Goal: Communication & Community: Answer question/provide support

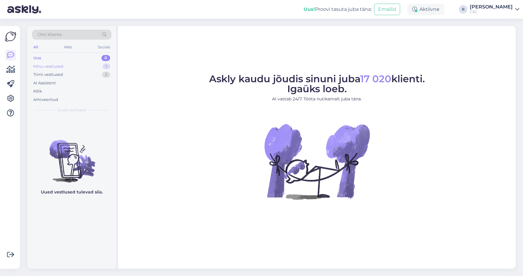
click at [96, 68] on div "Minu vestlused 1" at bounding box center [71, 66] width 79 height 8
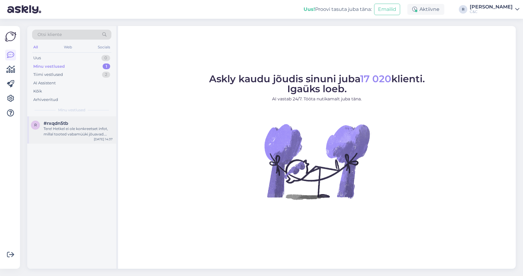
click at [71, 137] on div "r #rxqdn5tb Tere! Hetkel ei ole konkreetset infot, millal tooted vabamüüki jõua…" at bounding box center [71, 130] width 89 height 27
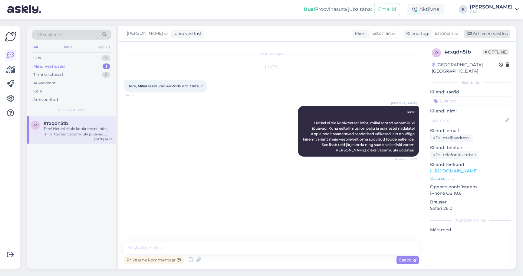
click at [482, 37] on div "Arhiveeri vestlus" at bounding box center [487, 34] width 47 height 8
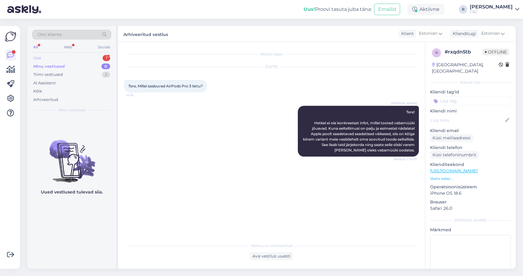
click at [78, 57] on div "Uus 1" at bounding box center [71, 58] width 79 height 8
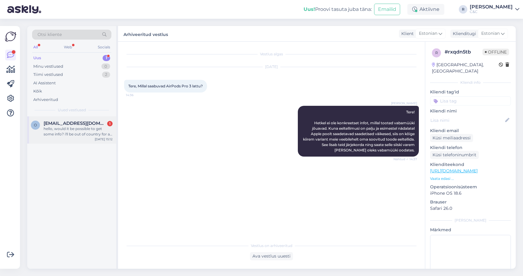
click at [81, 117] on div "o [EMAIL_ADDRESS][DOMAIN_NAME] 1 hello, would it be possible to get some info? …" at bounding box center [71, 130] width 89 height 27
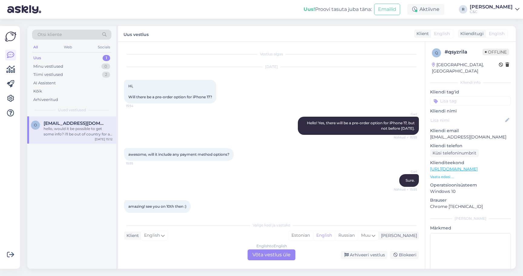
scroll to position [403, 0]
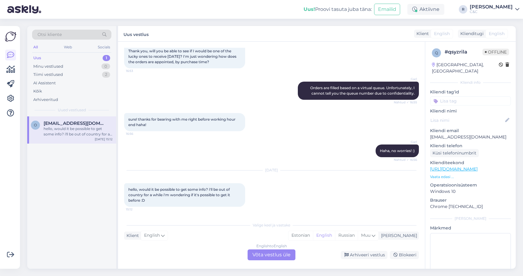
click at [278, 256] on div "English to English Võta vestlus üle" at bounding box center [272, 255] width 48 height 11
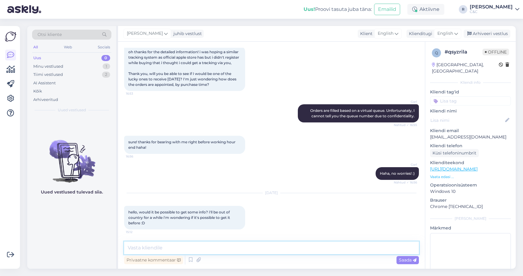
click at [222, 247] on textarea at bounding box center [271, 248] width 295 height 13
click at [219, 251] on textarea at bounding box center [271, 248] width 295 height 13
type textarea "Hello! We do not ha"
click at [445, 31] on span "English" at bounding box center [445, 33] width 16 height 7
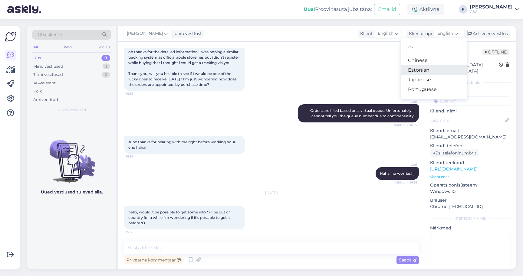
type input "es"
click at [419, 68] on link "Estonian" at bounding box center [434, 70] width 67 height 10
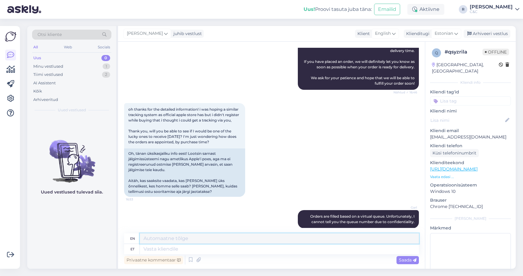
click at [217, 242] on textarea at bounding box center [279, 239] width 279 height 10
click at [213, 254] on textarea at bounding box center [279, 249] width 279 height 10
type textarea "Tere! si"
type textarea "Hello!"
type textarea "Tere! Siiralt ja"
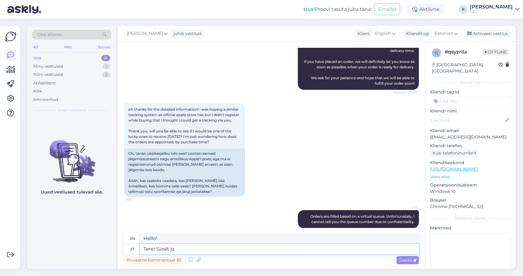
type textarea "Hello! Sincerely"
type textarea "Tere! Siiralt ja ausa"
type textarea "Hello! Sincerely and"
type textarea "Tere! Siiralt ja ausalt -"
type textarea "Hello! Sincerely and honestly"
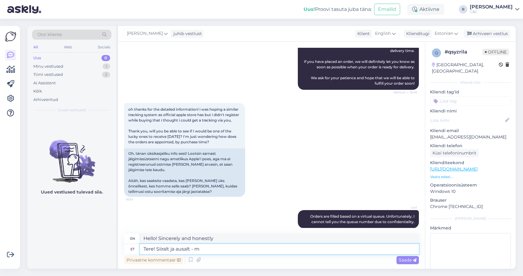
type textarea "Tere! Siiralt ja ausalt - me"
type textarea "Hello! Sincerely and honestly -"
type textarea "Tere! Siiralt ja ausalt - [PERSON_NAME]"
type textarea "Hello! Honestly and sincerely - we don't"
type textarea "Tere! Siiralt ja ausalt - [PERSON_NAME] [PERSON_NAME]"
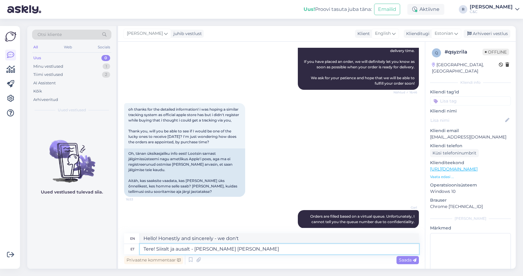
type textarea "Hello! Honestly and sincerely - we don't have"
type textarea "Tere! Siiralt ja ausalt - [PERSON_NAME] ole hetkel inf"
type textarea "Hello! Honestly and sincerely - we don't have any at the moment."
type textarea "Tere! Siiralt ja ausalt - [PERSON_NAME] ole hetkel infot k"
type textarea "Hello! Honestly - we don't have any information at the moment."
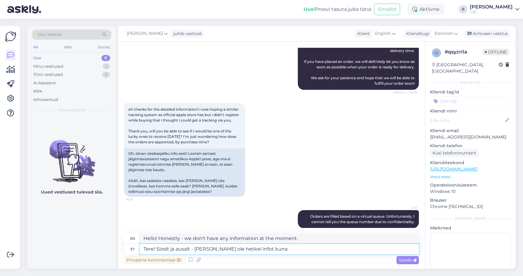
type textarea "Tere! Siiralt ja ausalt - [PERSON_NAME] ole hetkel infot kuna"
type textarea "Hello! Honestly and sincerely - we don't have any information at the moment bec…"
type textarea "Tere! Siiralt ja ausalt - [PERSON_NAME] ole hetkel infot kuna endiselt me"
type textarea "Hello! Honestly and sincerely - we don't have any information at the moment bec…"
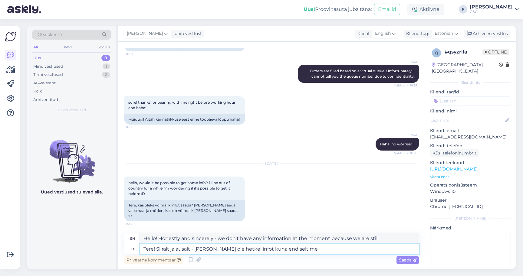
scroll to position [531, 0]
drag, startPoint x: 305, startPoint y: 249, endPoint x: 290, endPoint y: 246, distance: 15.4
click at [290, 246] on textarea "Tere! Siiralt ja ausalt - [PERSON_NAME] ole hetkel infot kuna endiselt me" at bounding box center [279, 249] width 279 height 10
type textarea "Tere! Siiralt ja ausalt - [PERSON_NAME] ole hetkel infot kuna endiselt o n"
type textarea "Hello! Honestly and sincerely - we don't have any information at the moment bec…"
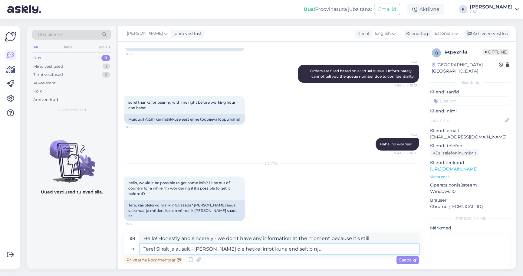
type textarea "Tere! Siiralt ja ausalt - [PERSON_NAME] ole hetkel infot kuna endiselt o nju t"
type textarea "Hello! Honestly and sincerely - we don't have any information at the moment bec…"
type textarea "Tere! Siiralt ja ausalt - [PERSON_NAME] ole hetkel infot kuna endiselt on"
type textarea "Hello! Honestly and sincerely - we don't have any information at the moment bec…"
type textarea "Tere! Siiralt ja ausalt - [PERSON_NAME] ole hetkel infot kuna endiselt on [PERS…"
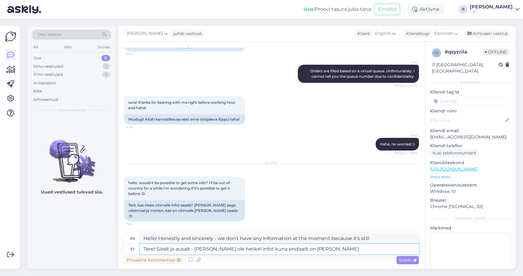
type textarea "Hello! Honestly and sincerely - we don't have any information at the moment bec…"
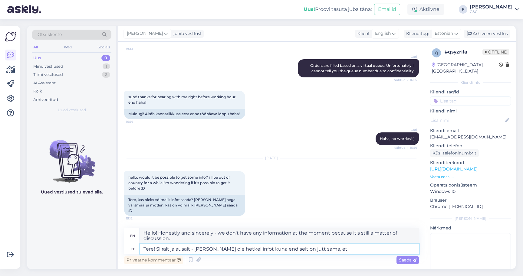
type textarea "Tere! Siiralt ja ausalt - [PERSON_NAME] ole hetkel infot kuna endiselt on jutt …"
type textarea "Hello! Honestly and sincerely - we don't have any information at the moment bec…"
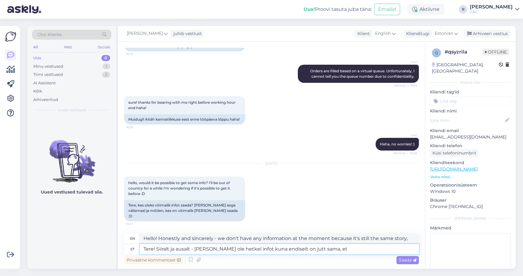
type textarea "Tere! Siiralt ja ausalt - [PERSON_NAME] ole hetkel infot kuna endiselt on jutt …"
type textarea "Hello! Honestly and sincerely - we don't have any information at the moment bec…"
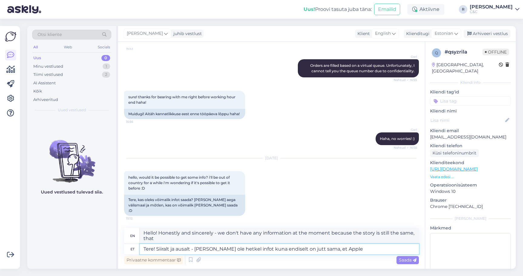
type textarea "Tere! Siiralt ja ausalt - [PERSON_NAME] ole hetkel infot kuna endiselt on jutt …"
type textarea "Hello! Honestly and sincerely - we don't have any information at the moment bec…"
type textarea "Tere! Siiralt ja ausalt - [PERSON_NAME] ole hetkel infot kuna endiselt on jutt …"
type textarea "Hello! Honestly and sincerely - we don't have any information at the moment bec…"
type textarea "Tere! Siiralt ja ausalt - [PERSON_NAME] ole hetkel infot kuna endiselt on jutt …"
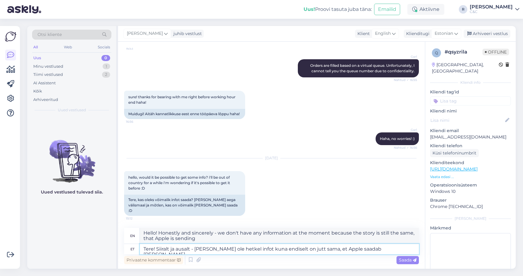
type textarea "Hello! Honestly and sincerely - we don't have any information at the moment bec…"
type textarea "Tere! Siiralt ja ausalt - [PERSON_NAME] ole hetkel infot kuna endiselt on jutt …"
type textarea "Hello! Honestly and sincerely - we don't have any information at the moment bec…"
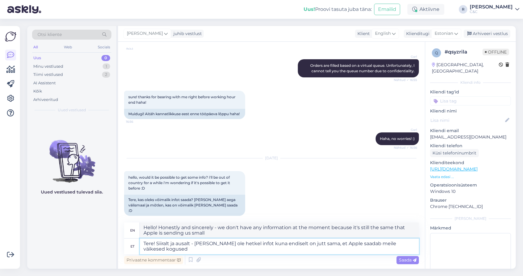
type textarea "Tere! Siiralt ja ausalt - [PERSON_NAME] ole hetkel infot kuna endiselt on jutt …"
type textarea "Hello! Honestly - we don't have any information at the moment because it's stil…"
type textarea "Tere! Siiralt ja ausalt - [PERSON_NAME] ole hetkel infot kuna endiselt on jutt …"
type textarea "Hello! Honestly and sincerely - we don't have any information at the moment bec…"
type textarea "Tere! Siiralt ja ausalt - [PERSON_NAME] ole hetkel infot kuna endiselt on jutt …"
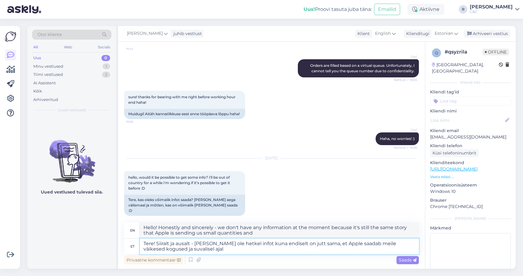
type textarea "Hello! Honestly and sincerely - we don't have any information at the moment bec…"
type textarea "Tere! Siiralt ja ausalt - [PERSON_NAME] ole hetkel infot kuna endiselt on jutt …"
type textarea "Hello! Honestly and sincerely - we don't have any information at the moment bec…"
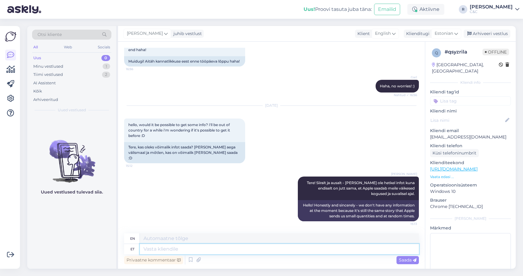
scroll to position [589, 0]
type textarea "Nii et"
type textarea "So"
type textarea "Nii et midagi en"
type textarea "So something"
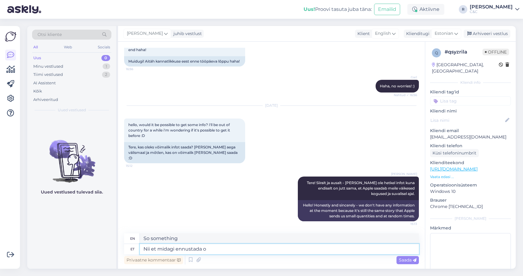
type textarea "Nii et midagi ennustada on"
type textarea "So to predict something"
type textarea "Nii et midagi ennustada on tei"
type textarea "So there is something to predict."
type textarea "[PERSON_NAME] et midagi ennustada on teie su"
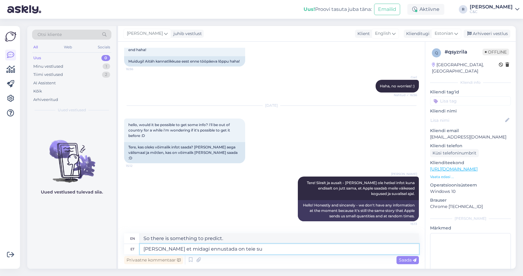
type textarea "So it's up to you to predict something."
type textarea "Nii et midagi ennustada on teie suhtes e"
type textarea "So there is something to predict about you"
type textarea "Nii et midagi ennustada on teie suhtes ebaõiglane"
type textarea "So predicting anything is unfair to you"
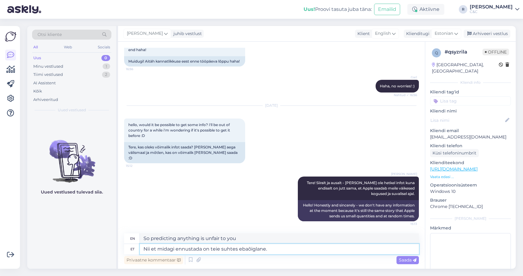
type textarea "Nii et midagi ennustada on teie suhtes ebaõiglane."
type textarea "So it's unfair to you to predict anything."
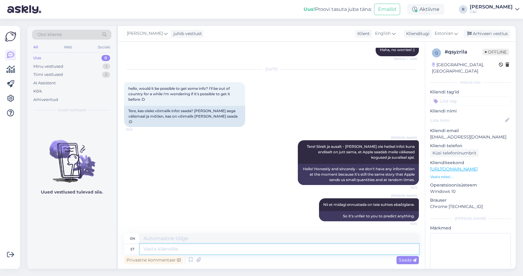
scroll to position [625, 0]
click at [75, 67] on div "Minu vestlused 1" at bounding box center [71, 66] width 79 height 8
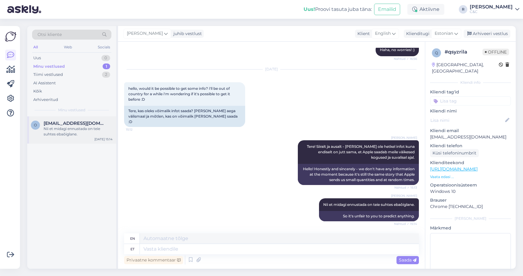
click at [64, 130] on div "Nii et midagi ennustada on teie suhtes ebaõiglane." at bounding box center [78, 131] width 69 height 11
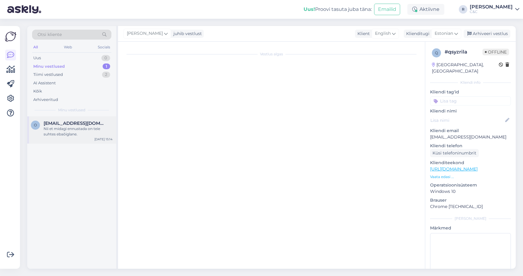
scroll to position [626, 0]
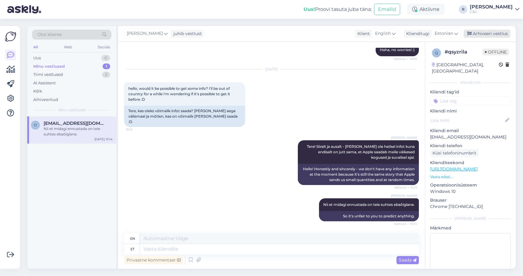
click at [504, 31] on div "Arhiveeri vestlus" at bounding box center [487, 34] width 47 height 8
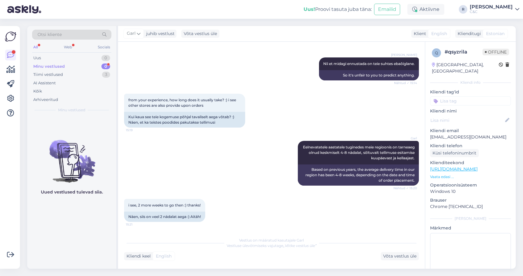
scroll to position [766, 0]
click at [103, 67] on div "0" at bounding box center [105, 67] width 9 height 6
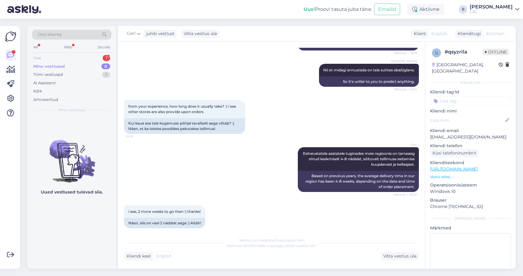
click at [91, 56] on div "Uus 1" at bounding box center [71, 58] width 79 height 8
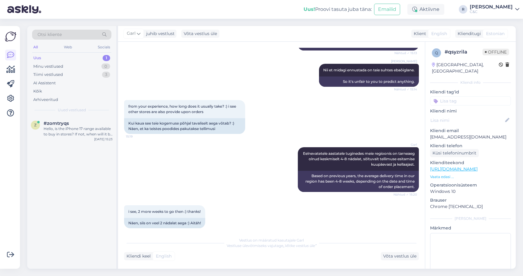
click at [81, 110] on span "Uued vestlused" at bounding box center [72, 109] width 28 height 5
click at [76, 121] on div "#zomtryqs" at bounding box center [78, 123] width 69 height 5
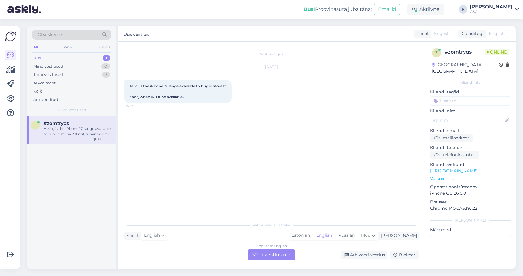
scroll to position [0, 0]
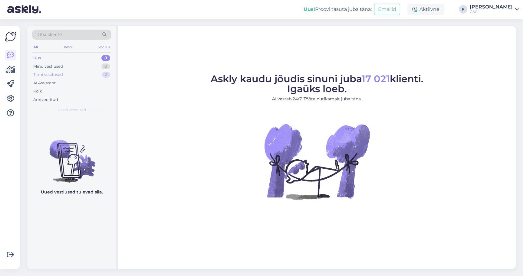
click at [98, 73] on div "Tiimi vestlused 2" at bounding box center [71, 75] width 79 height 8
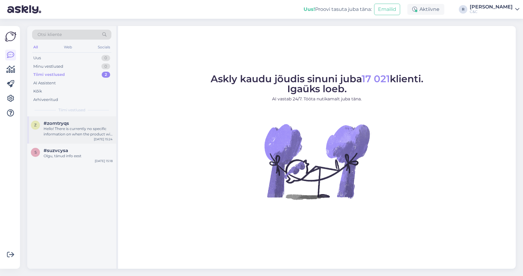
click at [93, 122] on div "#zomtryqs" at bounding box center [78, 123] width 69 height 5
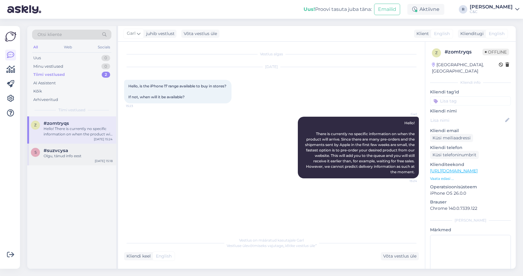
click at [87, 159] on div "s #suzvcysa Olgu, tänud info eest Sep 24 15:18" at bounding box center [71, 155] width 89 height 22
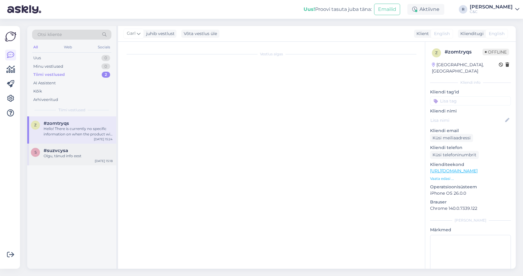
scroll to position [48, 0]
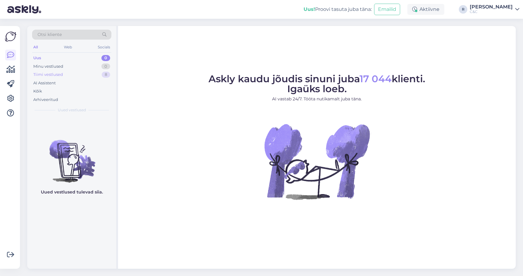
click at [84, 76] on div "Tiimi vestlused 8" at bounding box center [71, 75] width 79 height 8
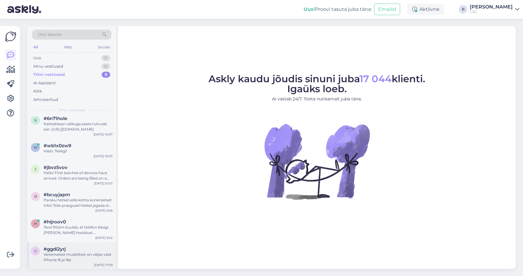
scroll to position [59, 0]
click at [63, 261] on div "Vanematest mudelitest on väljas vaid iPhone 16 ja 16e" at bounding box center [78, 257] width 69 height 11
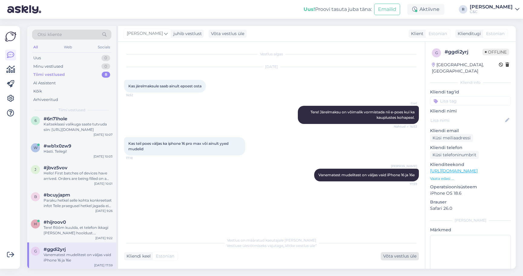
click at [399, 256] on div "Võta vestlus üle" at bounding box center [400, 256] width 38 height 8
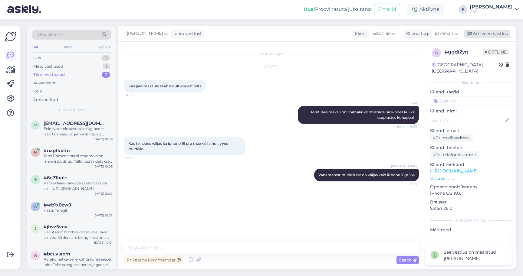
click at [481, 31] on div "Arhiveeri vestlus" at bounding box center [487, 34] width 47 height 8
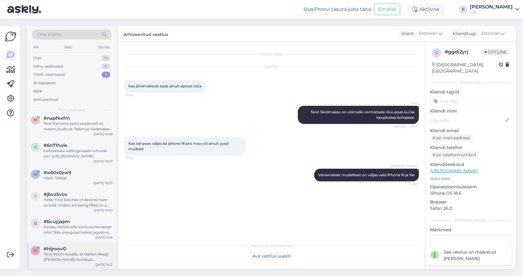
scroll to position [32, 0]
click at [74, 256] on div "Tere! Rõõm kuulda, et telefon ikkagi ei vaja hooldust. Millisesse hooldusesse a…" at bounding box center [78, 257] width 69 height 11
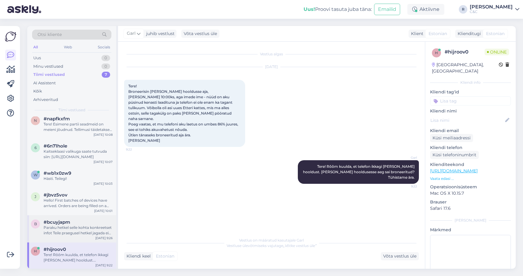
click at [61, 231] on div "Paraku hetkel selle kohta konkreetset infot Teile praegusel hetkel jagada ei ol…" at bounding box center [78, 230] width 69 height 11
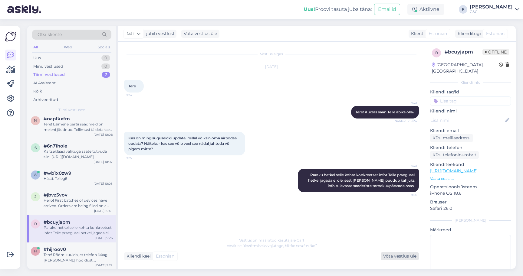
click at [402, 255] on div "Võta vestlus üle" at bounding box center [400, 256] width 38 height 8
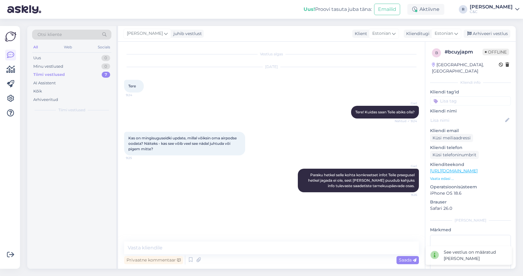
scroll to position [0, 0]
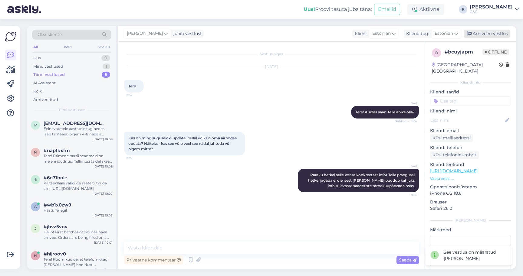
click at [495, 36] on div "Arhiveeri vestlus" at bounding box center [487, 34] width 47 height 8
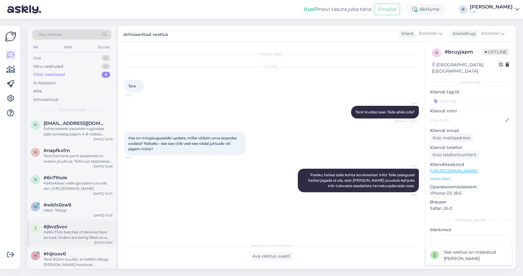
click at [56, 224] on span "#jbvz5vov" at bounding box center [56, 226] width 24 height 5
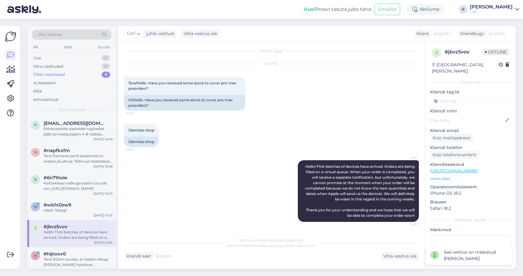
click at [405, 262] on div "Vestlus algas Sep 25 2025 Tere/Hello. Have you received some stock to cover pro…" at bounding box center [271, 155] width 307 height 227
click at [405, 257] on div "Võta vestlus üle" at bounding box center [400, 256] width 38 height 8
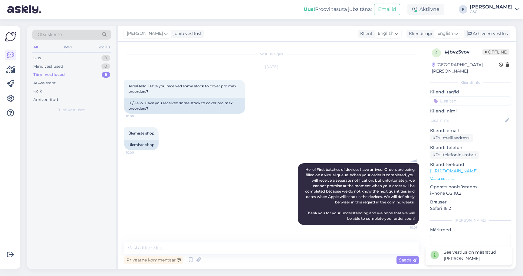
scroll to position [0, 0]
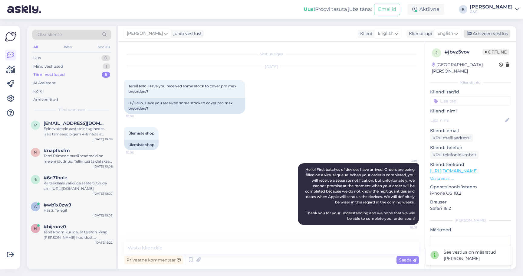
click at [484, 34] on div "Arhiveeri vestlus" at bounding box center [487, 34] width 47 height 8
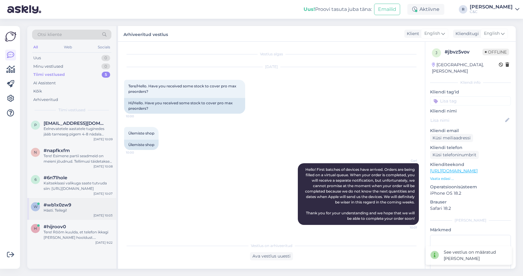
click at [80, 201] on div "w #wb1x0zw9 Hästi. Teilegi! Sep 25 10:03" at bounding box center [71, 209] width 89 height 22
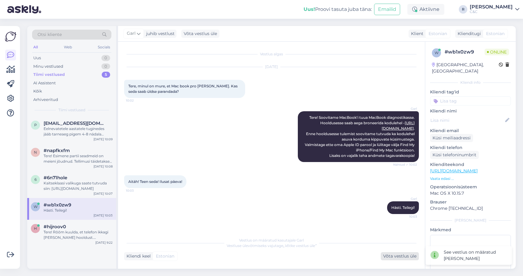
click at [400, 253] on div "Võta vestlus üle" at bounding box center [400, 256] width 38 height 8
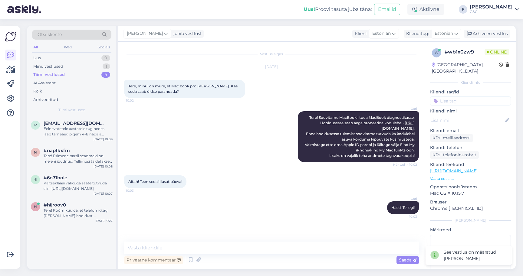
click at [490, 38] on div "Ross juhib vestlust Klient Estonian Klienditugi Estonian Arhiveeri vestlus" at bounding box center [317, 34] width 398 height 16
click at [490, 34] on div "Arhiveeri vestlus" at bounding box center [487, 34] width 47 height 8
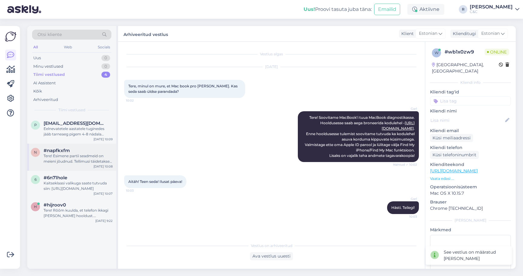
click at [88, 162] on div "Tere! Esimene partii seadmeid on meieni jõudnud. Tellimusi täidetakse virtuaalj…" at bounding box center [78, 158] width 69 height 11
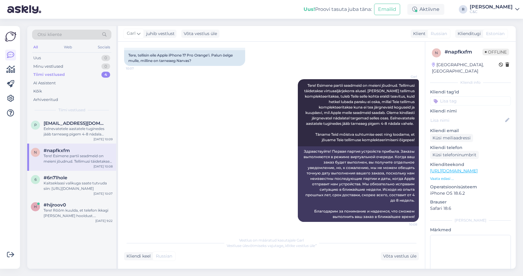
scroll to position [48, 0]
click at [64, 128] on div "Eelnevatetele aastatele tuginedes jääb tarneaeg pigem 4-8 nädala vahele." at bounding box center [78, 131] width 69 height 11
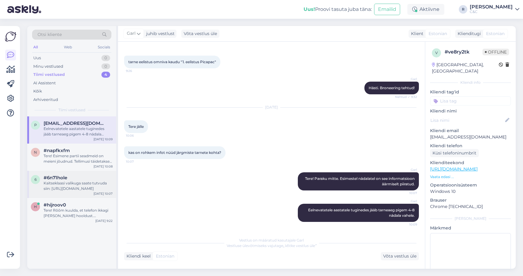
click at [58, 179] on span "#6n71hole" at bounding box center [56, 177] width 24 height 5
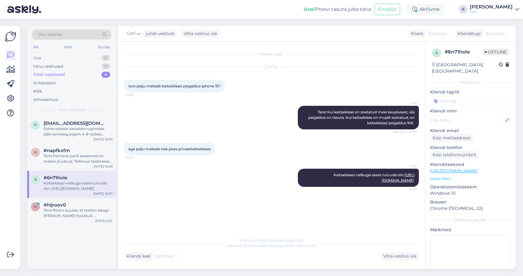
scroll to position [0, 0]
click at [67, 216] on div "Tere! Rõõm kuulda, et telefon ikkagi ei vaja hooldust. Millisesse hooldusesse a…" at bounding box center [78, 213] width 69 height 11
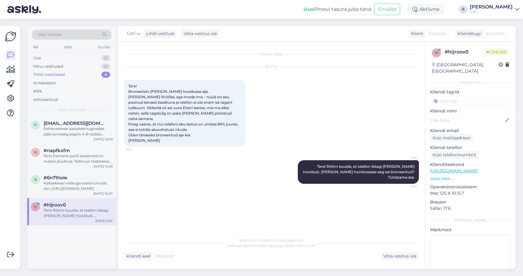
click at [95, 53] on div "Otsi kliente All Web Socials Uus 0 Minu vestlused 0 Tiimi vestlused 4 AI Assist…" at bounding box center [71, 71] width 89 height 90
click at [94, 56] on div "Uus 0" at bounding box center [71, 58] width 79 height 8
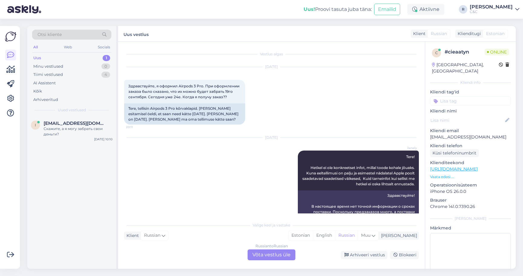
scroll to position [57, 0]
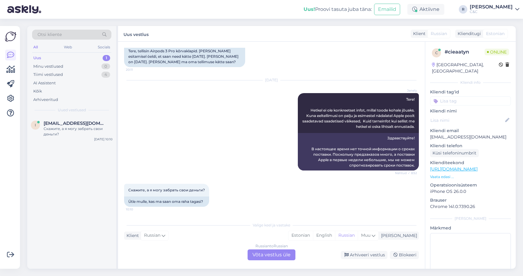
click at [261, 251] on div "Russian to Russian Võta vestlus üle" at bounding box center [272, 255] width 48 height 11
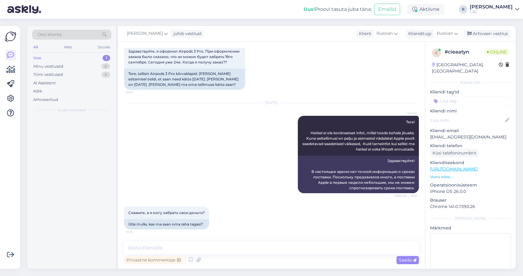
scroll to position [35, 0]
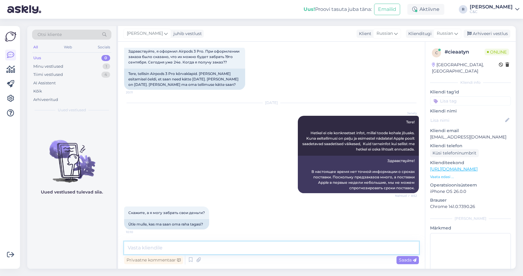
click at [259, 249] on textarea at bounding box center [271, 248] width 295 height 13
click at [245, 247] on textarea at bounding box center [271, 248] width 295 height 13
click at [192, 260] on icon at bounding box center [190, 260] width 7 height 9
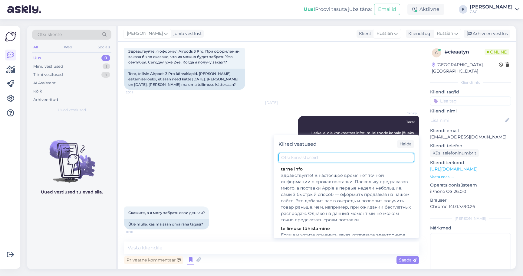
click at [291, 156] on input "text" at bounding box center [346, 157] width 136 height 9
type input "taga"
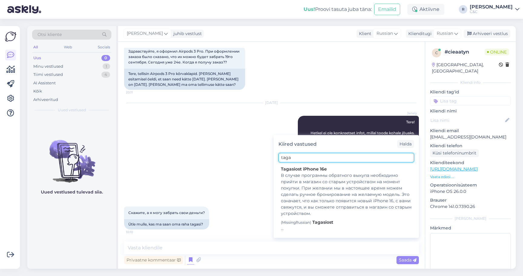
scroll to position [0, 0]
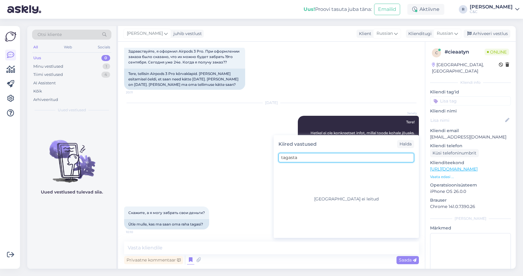
type input "tagast"
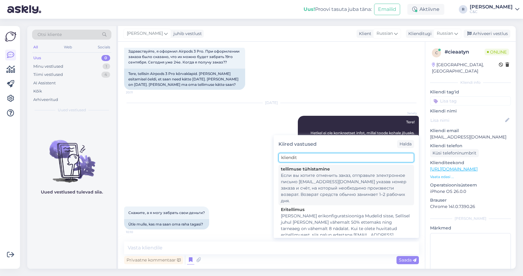
type input "kliendit"
click at [310, 181] on div "Если вы хотите отменить заказ, отправьте электронное письмо klienditugi@cec.com…" at bounding box center [346, 188] width 131 height 32
type textarea "Если вы хотите отменить заказ, отправьте электронное письмо klienditugi@cec.com…"
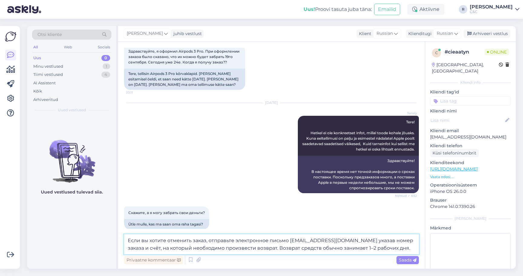
click at [266, 245] on textarea "Если вы хотите отменить заказ, отправьте электронное письмо klienditugi@cec.com…" at bounding box center [271, 245] width 295 height 20
click at [392, 35] on span "Russian" at bounding box center [384, 33] width 16 height 7
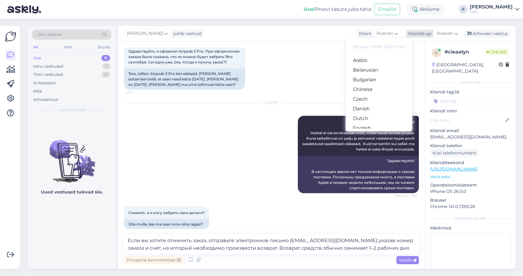
click at [460, 34] on div "Russian" at bounding box center [447, 34] width 28 height 10
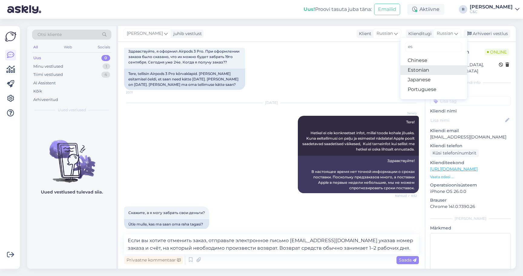
type input "es"
click at [423, 67] on link "Estonian" at bounding box center [433, 70] width 67 height 10
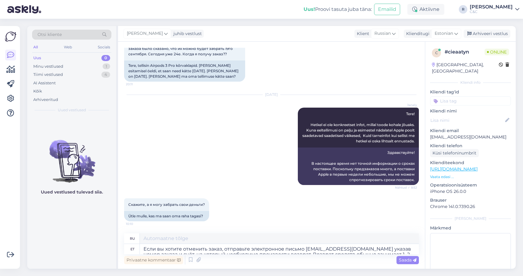
scroll to position [43, 0]
type textarea "Если вы хотите отменить заказ, отправьте электронное письмо klienditugi@cec.com…"
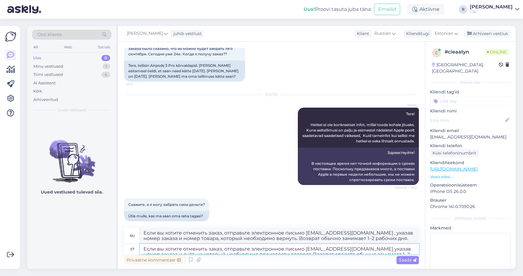
click at [271, 252] on textarea "Если вы хотите отменить заказ, отправьте электронное письмо klienditugi@cec.com…" at bounding box center [279, 249] width 279 height 10
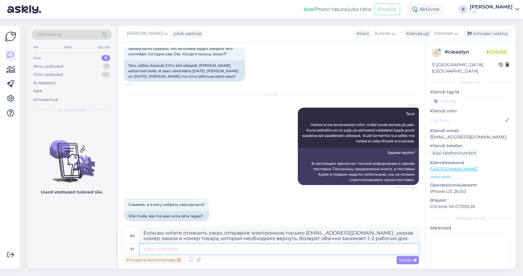
scroll to position [0, 0]
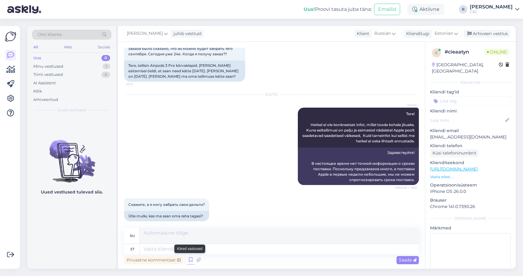
click at [192, 258] on icon at bounding box center [190, 260] width 7 height 9
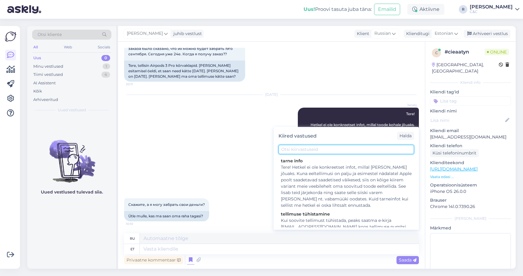
click at [314, 151] on input "text" at bounding box center [346, 149] width 136 height 9
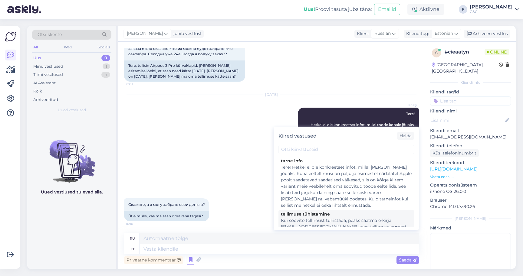
click at [302, 219] on div "Kui soovite tellimust tühistada, peaks saatma e-kirja klienditugi@cec.com koos …" at bounding box center [346, 230] width 131 height 25
type textarea "Если вы хотите отменить заказ, отправьте электронное письмо klienditugi@cec.com…"
type textarea "Kui soovite tellimust tühistada, peaks saatma e-kirja klienditugi@cec.com koos …"
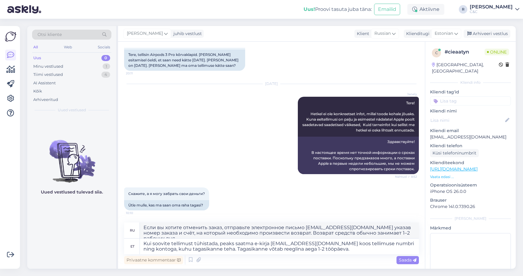
scroll to position [54, 0]
click at [314, 254] on textarea "Kui soovite tellimust tühistada, peaks saatma e-kirja klienditugi@cec.com koos …" at bounding box center [279, 247] width 279 height 16
click at [321, 251] on textarea "Kui soovite tellimust tühistada, peaks saatma e-kirja klienditugi@cec.com koos …" at bounding box center [279, 247] width 279 height 16
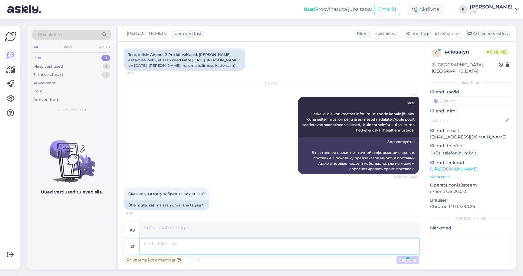
scroll to position [112, 0]
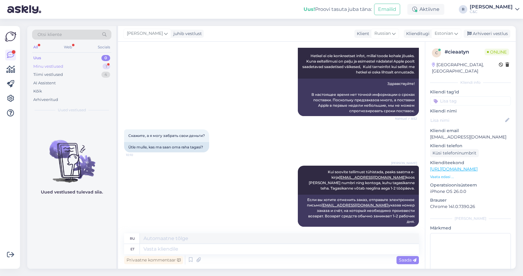
click at [87, 65] on div "Minu vestlused 1" at bounding box center [71, 66] width 79 height 8
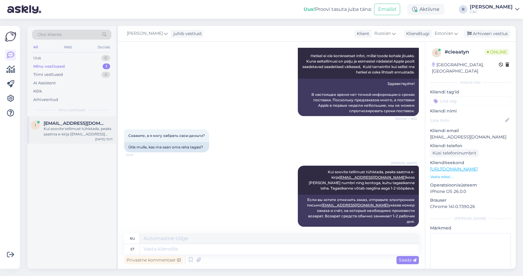
click at [64, 129] on div "Kui soovite tellimust tühistada, peaks saatma e-kirja klienditugi@cec.com koos …" at bounding box center [78, 131] width 69 height 11
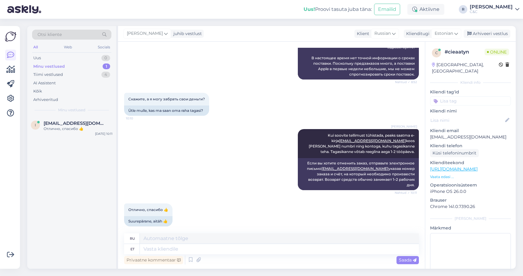
scroll to position [148, 0]
click at [214, 258] on div "Privaatne kommentaar Saada" at bounding box center [271, 259] width 295 height 11
click at [214, 254] on textarea at bounding box center [279, 249] width 279 height 10
type textarea "Ikka, hga"
type textarea "Все еще,"
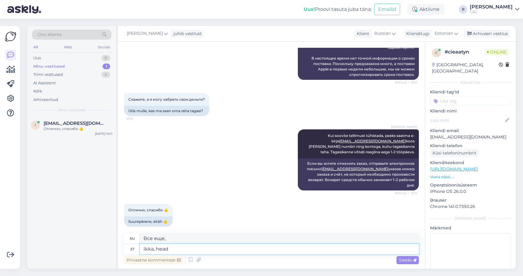
type textarea "Ikka, head!"
type textarea "Все равно хорошо!"
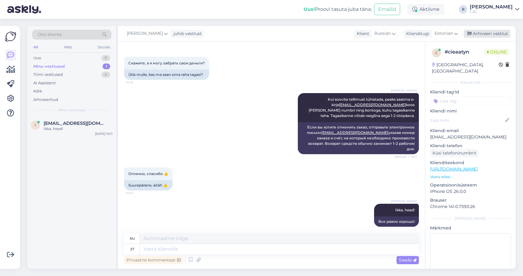
click at [484, 30] on div "Arhiveeri vestlus" at bounding box center [487, 34] width 47 height 8
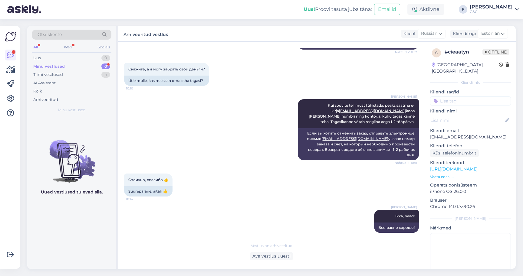
click at [92, 69] on div "Minu vestlused 0" at bounding box center [71, 66] width 79 height 8
click at [96, 72] on div "Tiimi vestlused 4" at bounding box center [71, 75] width 79 height 8
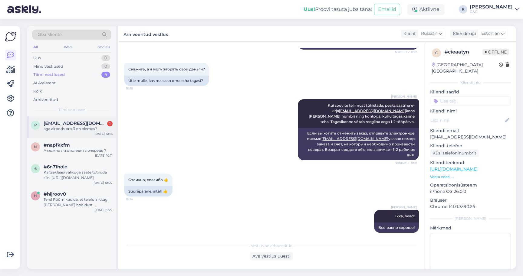
click at [71, 131] on div "p priit.rauniste@gmail.com 1 aga airpods pro 3 on olemas? Sep 25 10:16" at bounding box center [71, 128] width 89 height 22
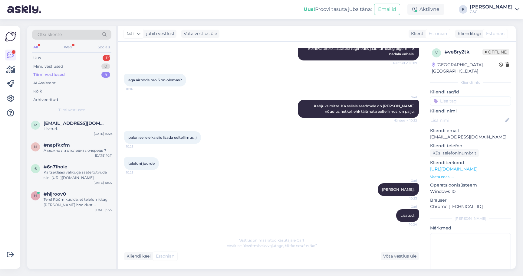
scroll to position [694, 0]
click at [91, 54] on div "Otsi kliente All Web Socials Uus 1 Minu vestlused 0 Tiimi vestlused 4 AI Assist…" at bounding box center [71, 71] width 89 height 90
click at [89, 61] on div "Uus 1" at bounding box center [71, 58] width 79 height 8
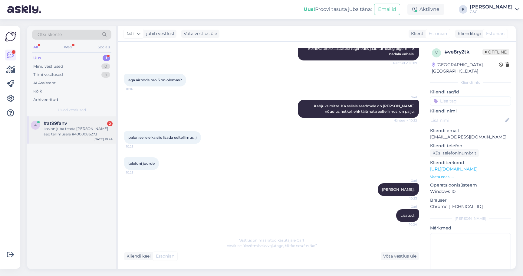
click at [75, 122] on div "#at99fanv 2" at bounding box center [78, 123] width 69 height 5
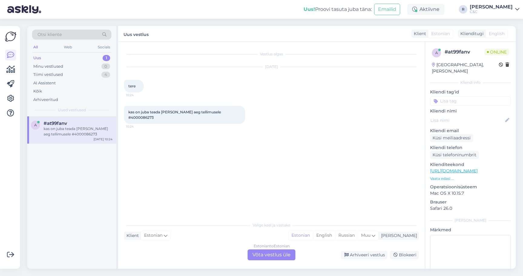
click at [283, 260] on div "Estonian to Estonian Võta vestlus üle" at bounding box center [272, 255] width 48 height 11
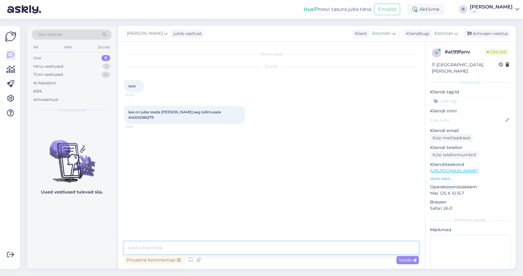
click at [250, 245] on textarea at bounding box center [271, 248] width 295 height 13
click at [222, 110] on span "kas on juba teada mingi tarne aeg tellimusele #4000086273" at bounding box center [175, 115] width 94 height 10
copy div "4000086273 10:24"
click at [189, 259] on icon at bounding box center [190, 260] width 7 height 9
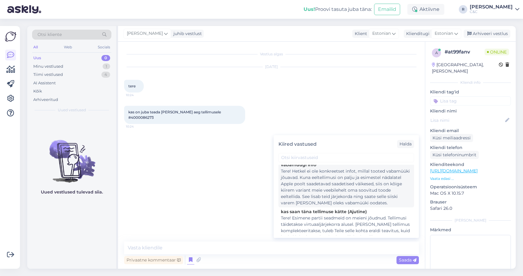
scroll to position [116, 0]
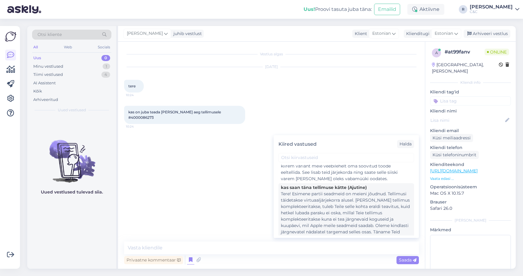
click at [338, 204] on div "Tere! Esimene partii seadmeid on meieni jõudnud. Tellimusi täidetakse virtuaalj…" at bounding box center [346, 219] width 131 height 57
type textarea "Tere! Esimene partii seadmeid on meieni jõudnud. Tellimusi täidetakse virtuaalj…"
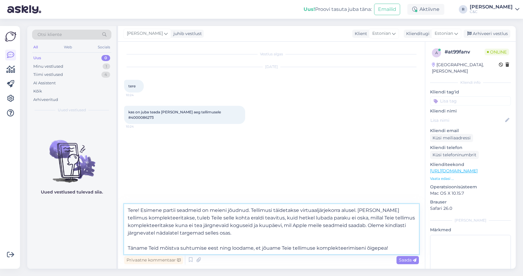
click at [256, 235] on textarea "Tere! Esimene partii seadmeid on meieni jõudnud. Tellimusi täidetakse virtuaalj…" at bounding box center [271, 229] width 295 height 50
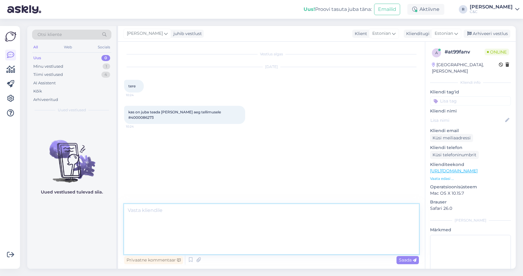
scroll to position [0, 0]
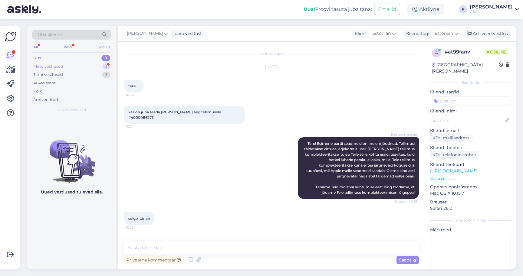
click at [98, 64] on div "Minu vestlused 1" at bounding box center [71, 66] width 79 height 8
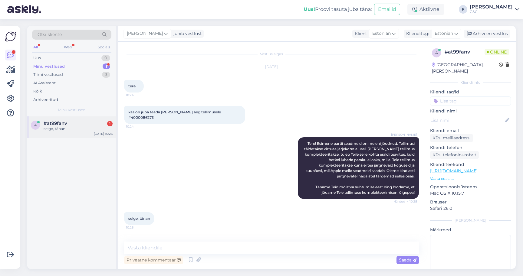
click at [92, 132] on div "a #at99fanv 1 selge, tänan Sep 25 10:26" at bounding box center [71, 128] width 89 height 22
click at [490, 35] on div "Arhiveeri vestlus" at bounding box center [487, 34] width 47 height 8
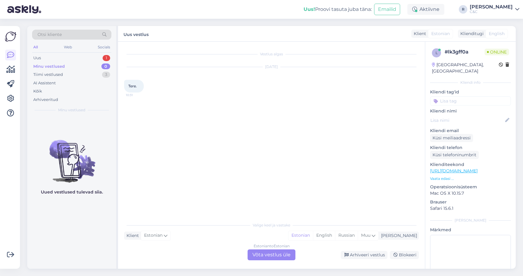
click at [256, 254] on div "Estonian to Estonian Võta vestlus üle" at bounding box center [272, 255] width 48 height 11
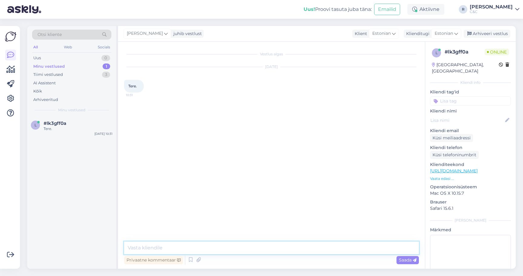
click at [293, 252] on textarea at bounding box center [271, 248] width 295 height 13
click at [188, 257] on icon at bounding box center [190, 260] width 7 height 9
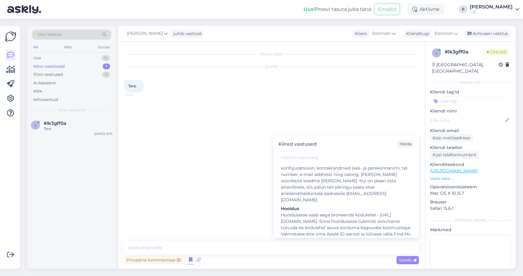
scroll to position [1199, 0]
click at [313, 254] on div "Tere" at bounding box center [346, 257] width 131 height 6
type textarea "Tere! Kuidas saan teid abistada?"
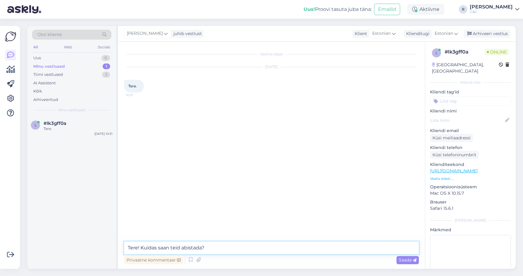
click at [271, 242] on textarea "Tere! Kuidas saan teid abistada?" at bounding box center [271, 248] width 295 height 13
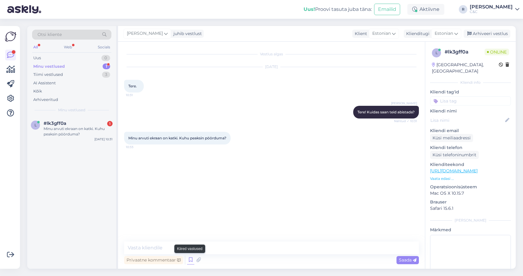
click at [187, 263] on icon at bounding box center [190, 260] width 7 height 9
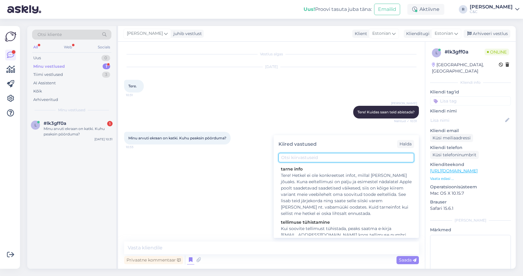
click at [289, 154] on input "text" at bounding box center [346, 157] width 136 height 9
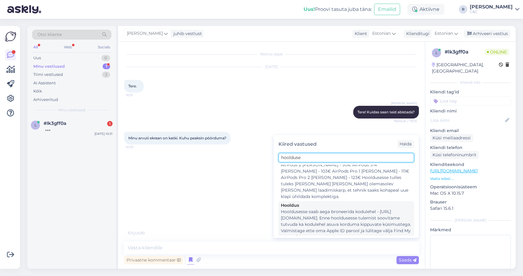
type input "hoolduse"
click at [313, 213] on div "Hooldusesse saab aega broneerida kodulehel - https://cec.ee/hooldus. Enne hoold…" at bounding box center [346, 228] width 131 height 38
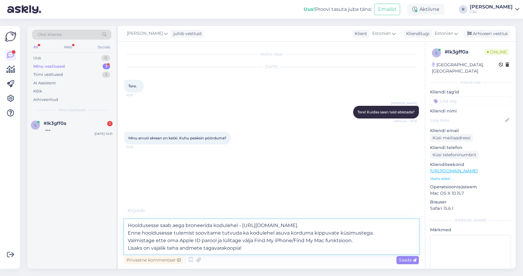
click at [124, 224] on textarea "Hooldusesse saab aega broneerida kodulehel - https://cec.ee/hooldus. Enne hoold…" at bounding box center [271, 236] width 295 height 35
type textarea "Hooldusesse. Hooldusesse saab aega broneerida kodulehel - https://cec.ee/hooldu…"
click at [206, 225] on textarea "Hooldusesse. Hooldusesse saab aega broneerida kodulehel - https://cec.ee/hooldu…" at bounding box center [271, 236] width 295 height 35
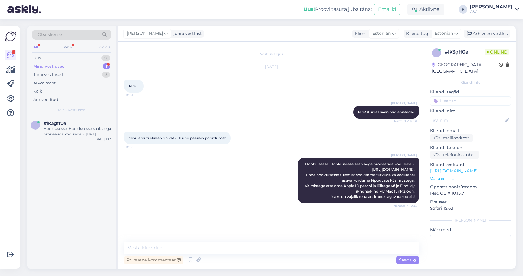
click at [90, 66] on div "Minu vestlused 1" at bounding box center [71, 66] width 79 height 8
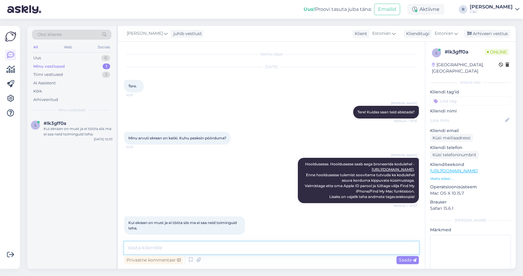
click at [211, 252] on textarea at bounding box center [271, 248] width 295 height 13
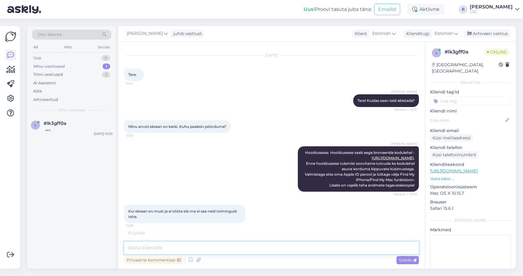
scroll to position [11, 0]
click at [189, 250] on textarea at bounding box center [271, 248] width 295 height 13
click at [383, 157] on link "https://cec.ee/hooldus" at bounding box center [393, 158] width 42 height 5
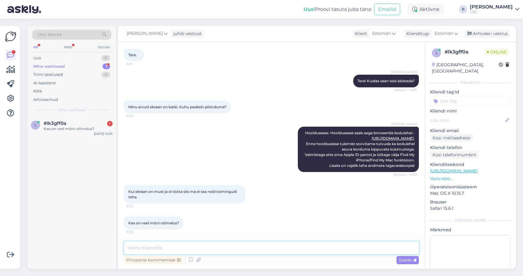
click at [183, 245] on textarea at bounding box center [271, 248] width 295 height 13
click at [186, 249] on textarea at bounding box center [271, 248] width 295 height 13
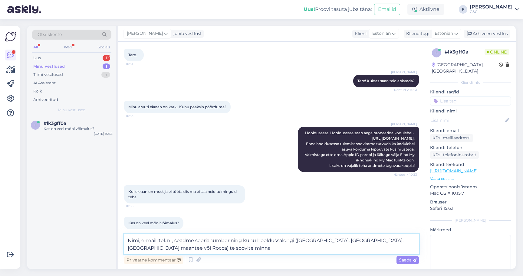
type textarea "Nimi, e-mail, tel. nr, seadme seerianumber ning kuhu hooldussalongi (Ülemiste, …"
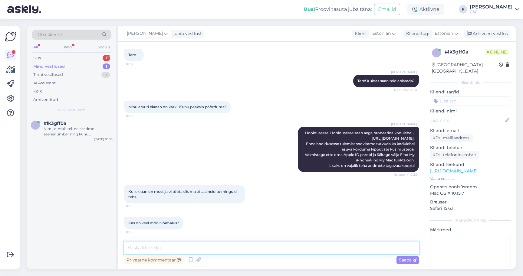
scroll to position [68, 0]
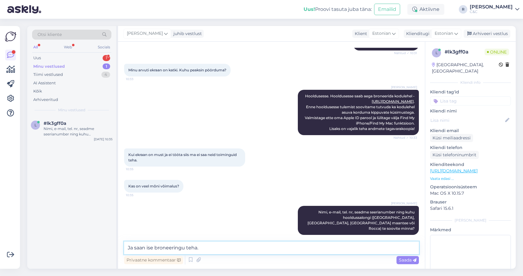
type textarea "Ja saan ise broneeringu teha."
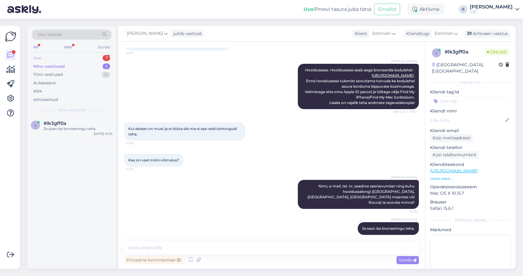
click at [107, 58] on div "1" at bounding box center [107, 58] width 8 height 6
click at [56, 121] on span "#viovwn63" at bounding box center [57, 123] width 26 height 5
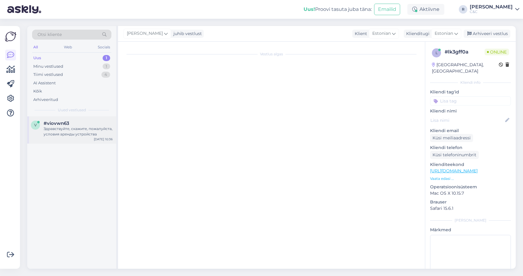
scroll to position [0, 0]
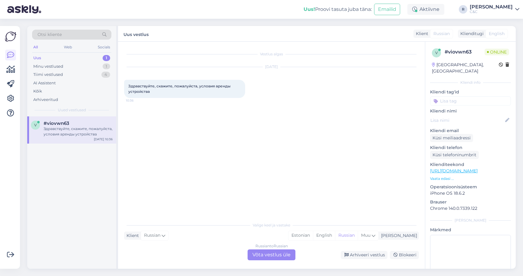
click at [282, 250] on div "Russian to Russian Võta vestlus üle" at bounding box center [272, 255] width 48 height 11
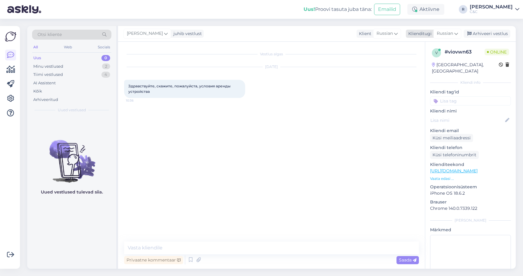
click at [445, 37] on span "Russian" at bounding box center [445, 33] width 16 height 7
click at [422, 68] on link "Estonian" at bounding box center [433, 70] width 67 height 10
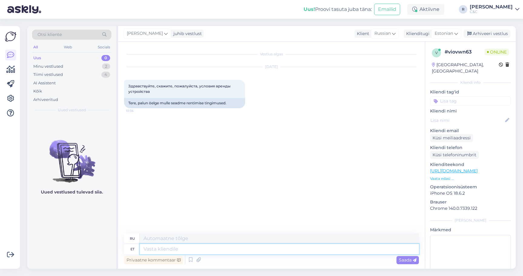
click at [194, 252] on textarea at bounding box center [279, 249] width 279 height 10
click at [469, 168] on link "https://www.shop.cec.ee/iphone-17-pro?color=472&erply_storage=55" at bounding box center [454, 170] width 48 height 5
click at [249, 255] on div "Privaatne kommentaar Saada" at bounding box center [271, 259] width 295 height 11
click at [249, 251] on textarea at bounding box center [279, 249] width 279 height 10
type textarea "Tere! K"
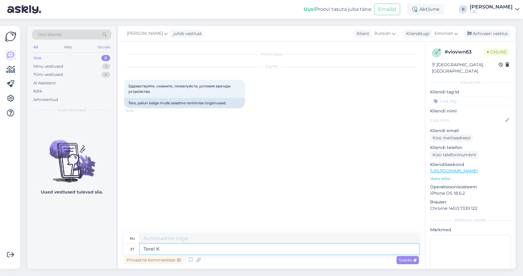
type textarea "Привет!"
type textarea "Tere! Kas p"
type textarea "Привет! Это"
type textarea "Tere! Kas peate si"
type textarea "Здравствуйте! Вам нужно"
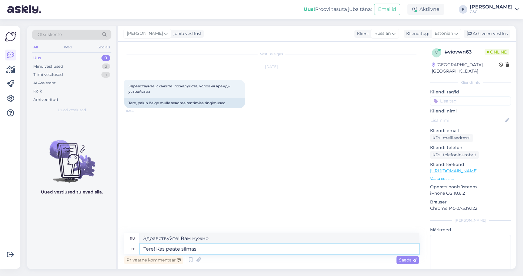
type textarea "Tere! Kas peate silmas S"
type textarea "Привет! Ты имеешь в виду?"
type textarea "Tere! Kas peate silmas Smart D"
type textarea "Привет! Ты имеешь в виду Smart?"
type textarea "Tere! Kas peate silmas Smart Deal?"
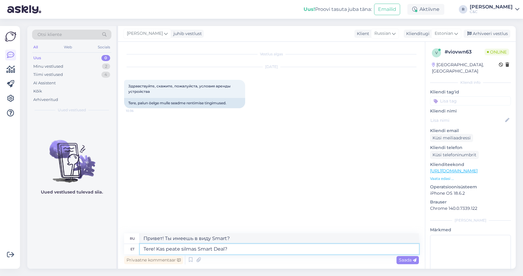
type textarea "Здравствуйте! Вы имеете в виду Smart Deal?"
paste textarea "https://www.shop.cec.ee/smart-deal"
type textarea "Tere! Kas peate silmas Smart Deal? https://www.shop.cec.ee/smart-deal"
type textarea "Здравствуйте! Вы имеете в виду Smart Deal? https://www.shop.cec.ee/smart-deal"
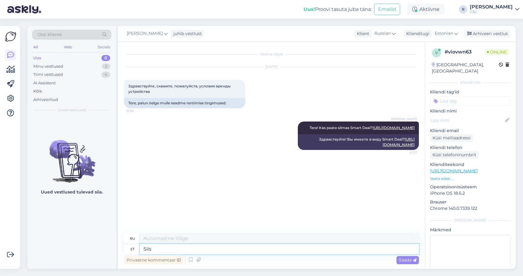
type textarea "Siis"
type textarea "Затем"
type textarea "Siis on se"
type textarea "Тогда это"
type textarea "Selle kohta"
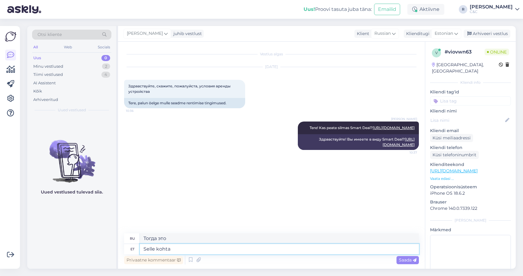
type textarea "Этот"
type textarea "Selle kohta on"
type textarea "Об этом"
type textarea "Selle kohta on in"
type textarea "Есть"
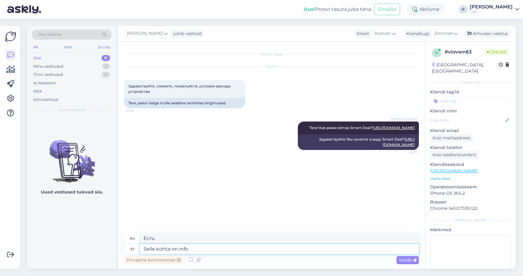
type textarea "Selle kohta on info s"
type textarea "Информация об этом есть."
type textarea "Selle kohta on info seal l"
type textarea "Там есть информация по этому поводу."
type textarea "Selle kohta on info seal lehel."
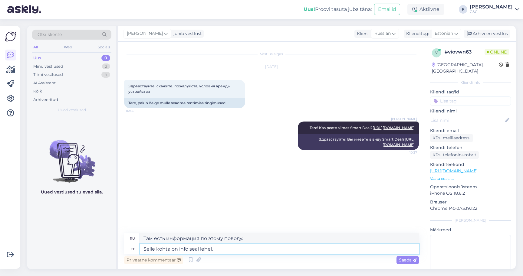
type textarea "Информация об этом есть на этой странице."
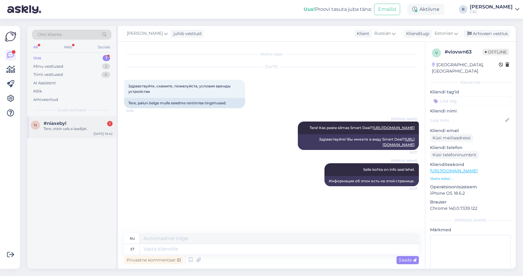
click at [72, 126] on div "Tere, otsin usb a laadijat." at bounding box center [78, 128] width 69 height 5
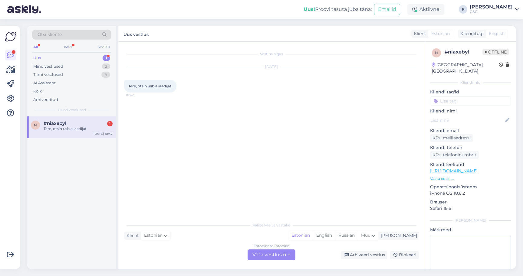
click at [260, 256] on div "Estonian to Estonian Võta vestlus üle" at bounding box center [272, 255] width 48 height 11
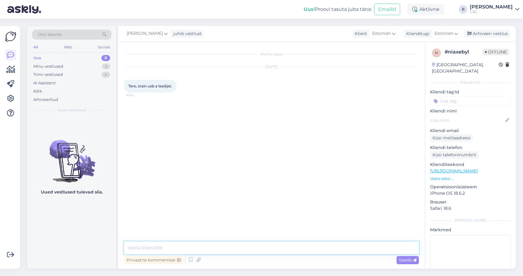
click at [179, 251] on textarea at bounding box center [271, 248] width 295 height 13
type textarea "Tere!"
click at [94, 67] on div "Minu vestlused 3" at bounding box center [71, 66] width 79 height 8
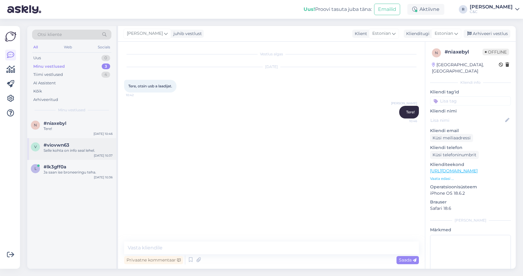
click at [74, 140] on div "v #viovwn63 Selle kohta on info seal lehel. Sep 25 10:37" at bounding box center [71, 149] width 89 height 22
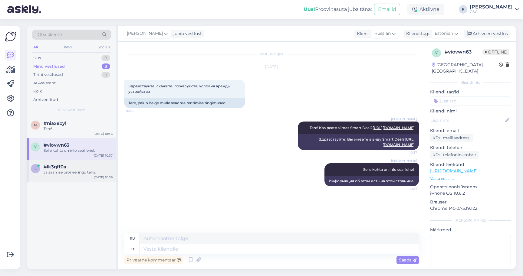
click at [104, 172] on div "Ja saan ise broneeringu teha." at bounding box center [78, 172] width 69 height 5
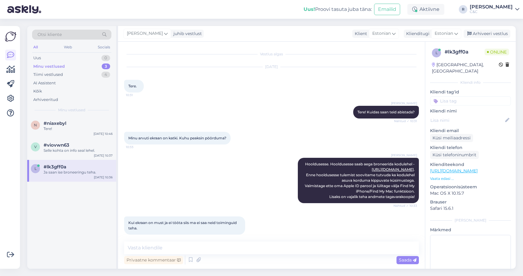
scroll to position [94, 0]
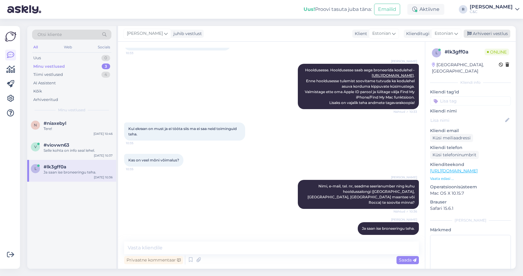
click at [491, 34] on div "Arhiveeri vestlus" at bounding box center [487, 34] width 47 height 8
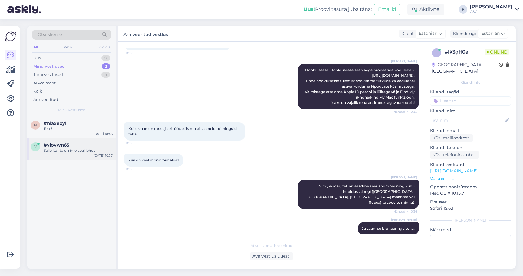
click at [83, 145] on div "#viovwn63" at bounding box center [78, 145] width 69 height 5
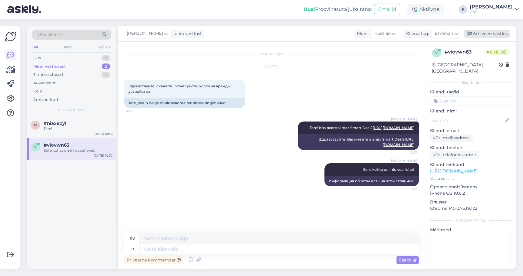
click at [506, 35] on div "Arhiveeri vestlus" at bounding box center [487, 34] width 47 height 8
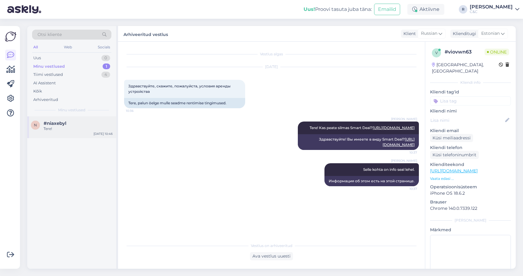
click at [79, 130] on div "Tere!" at bounding box center [78, 128] width 69 height 5
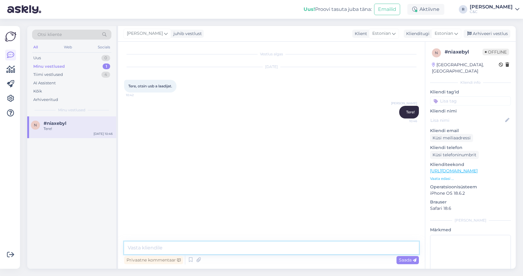
click at [221, 251] on textarea at bounding box center [271, 248] width 295 height 13
paste textarea "https://www.shop.cec.ee/apple-12w-usb-power-adapter-mgn03zm-a"
type textarea "https://www.shop.cec.ee/apple-12w-usb-power-adapter-mgn03zm-a"
type textarea "si"
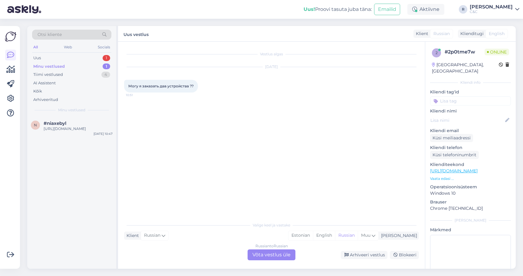
click at [274, 255] on div "Russian to Russian Võta vestlus üle" at bounding box center [272, 255] width 48 height 11
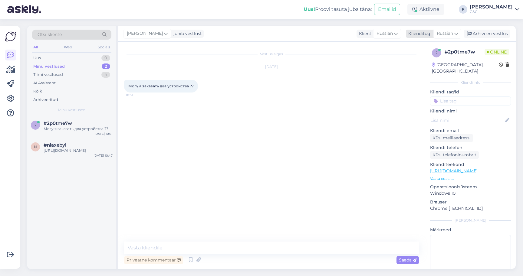
click at [451, 34] on span "Russian" at bounding box center [445, 33] width 16 height 7
click at [421, 69] on link "Estonian" at bounding box center [433, 70] width 67 height 10
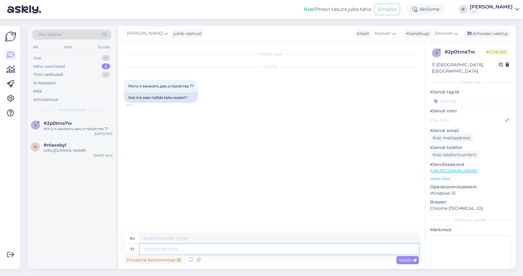
click at [170, 246] on textarea at bounding box center [279, 249] width 279 height 10
type textarea "Smart D"
type textarea "Умный"
type textarea "Smart Dealiga"
type textarea "Tere!"
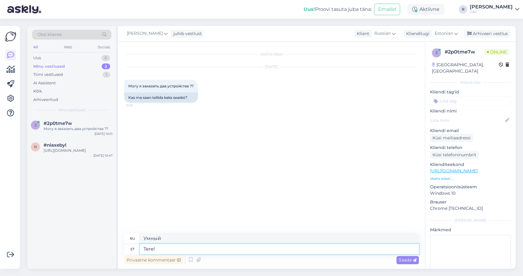
type textarea "Привет!"
type textarea "Tere! Pange 2"
type textarea "Привет! Поставь"
type textarea "Tere! Pange 2 s"
type textarea "Привет! Поставь 2"
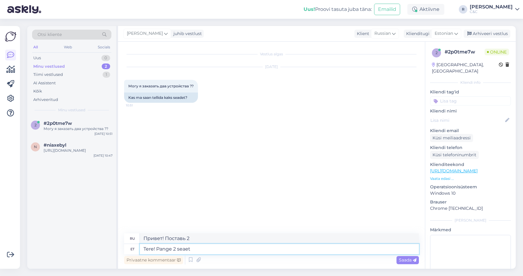
type textarea "Tere! Pange 2 seaet o"
type textarea "Привет! Поставь 2 места."
type textarea "Tere! Pange 2 seadet ost"
type textarea "Привет! Поставил 2 устройства."
type textarea "Tere! Pange 2 seadet ostukorvi"
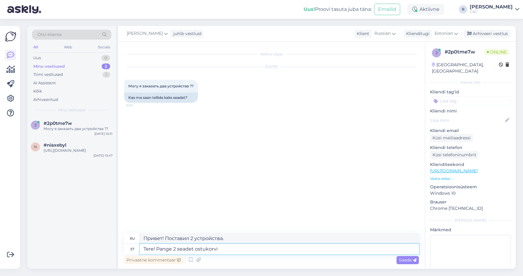
type textarea "Здравствуйте! Добавьте 2 устройства в корзину."
type textarea "Tere! Pange 2 seadet ostukorvi ja tell"
type textarea "Привет! Добавьте 2 устройства в корзину и"
type textarea "Tere! Pange 2 seadet ostukorvi ja tellige :)"
type textarea "Здравствуйте! Добавьте 2 устройства в корзину и закажите."
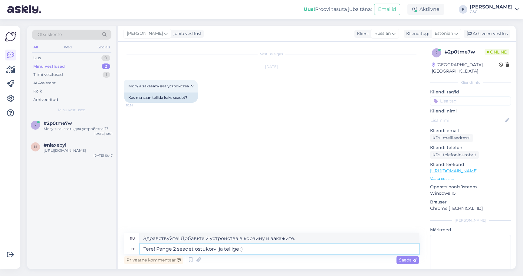
type textarea "Tere! Pange 2 seadet ostukorvi ja tellige :) I"
type textarea "Привет! Добавьте 2 устройства в корзину и закажите :)"
type textarea "Tere! Pange 2 seadet ostukorvi ja tellige :) Ikka saa"
type textarea "Привет! Кладу 2 устройства в корзину и заказываю :) Всё ещё"
type textarea "Tere! Pange 2 seadet ostukorvi ja tellige :) Ikka saab."
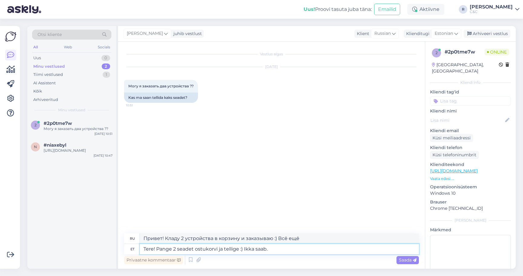
type textarea "Привет! Добавьте 2 устройства в корзину и закажите :) Вы всё ещё можете их полу…"
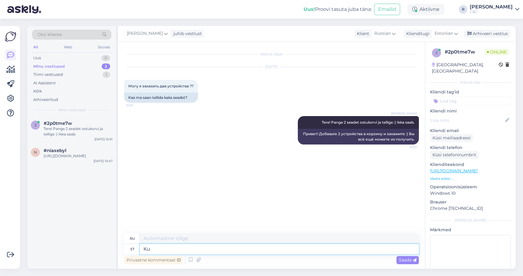
type textarea "K"
click at [170, 246] on textarea "Ju" at bounding box center [279, 249] width 279 height 10
type textarea "Juhul, kui"
type textarea "В случае,"
type textarea "Juhul, kui soov"
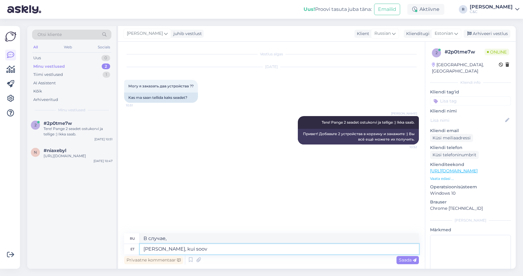
type textarea "В случае если"
type textarea "Juhul, kui soovite S"
type textarea "Если хочешь"
type textarea "Juhul, kui soovite Smart D"
type textarea "Если вам нужен Smart"
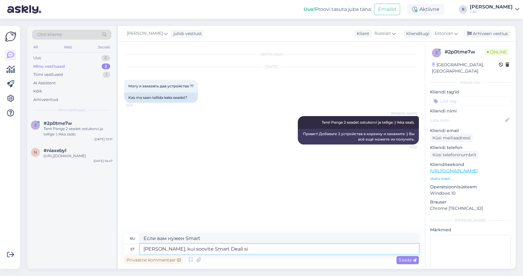
type textarea "Juhul, kui soovite Smart Deali sii"
type textarea "Если вам нужна умная сделка"
type textarea "Juhul, kui soovite Smart Deali siis se"
type textarea "Если вы хотите выгодную сделку, то"
type textarea "Juhul, kui soovite Smart Deali siis see ee"
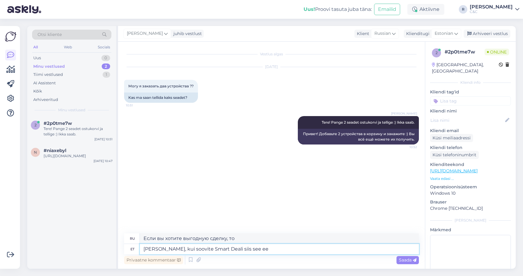
type textarea "Если вы хотите выгодную сделку, то это"
type textarea "Juhul, kui soovite Smart Deali siis see eeldab ik"
type textarea "Если вы хотите получить умную сделку, вам потребуется"
type textarea "Juhul, kui soovite Smart Deali siis see eeldab ikkagi ka"
type textarea "Если вы хотите получить умную сделку, она все равно требует"
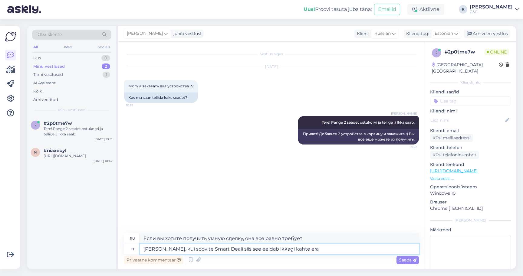
type textarea "Juhul, kui soovite Smart Deali siis see eeldab ikkagi kahte eral"
type textarea "Если вы хотите заключить умную сделку, вам по-прежнему потребуется два"
type textarea "Juhul, kui soovite Smart Deali siis see eeldab ikkagi kahte eraldi telli"
type textarea "Если вы хотите заключить «умную сделку», вам по-прежнему потребуются два отдель…"
type textarea "Juhul, kui soovite Smart Deali siis see eeldab ikkagi kahte eraldi tellimust ja"
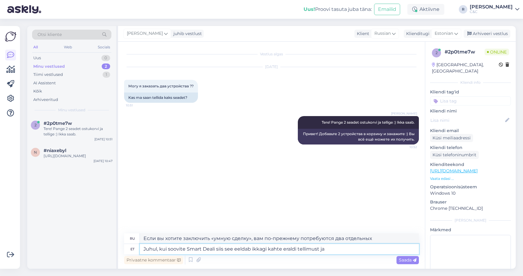
type textarea "Если вы хотите воспользоваться услугой Smart Deal, вам по-прежнему потребуется …"
type textarea "Juhul, kui soovite Smart Deali siis see eeldab ikkagi kahte eraldi tellimust ja…"
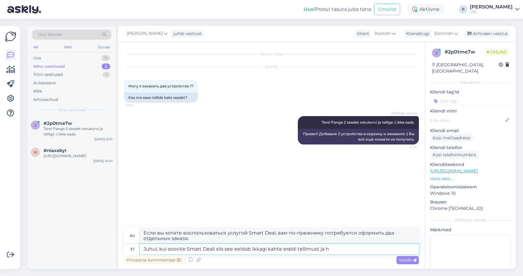
type textarea "Если вы хотите Smart Deal, вам все равно потребуется два отдельных заказа и"
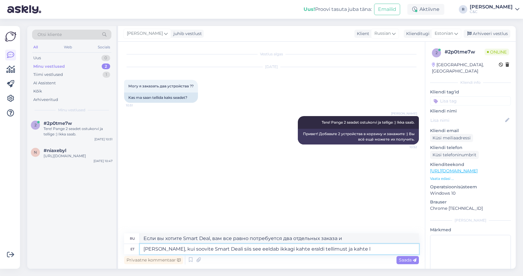
type textarea "Juhul, kui soovite Smart Deali siis see eeldab ikkagi kahte eraldi tellimust ja…"
type textarea "Если вы хотите Smart Deal, вам все равно понадобятся два отдельных заказа и два"
type textarea "Juhul, kui soovite Smart Deali siis see eeldab ikkagi kahte eraldi tellimust ja…"
type textarea "Если вы хотите заключить сделку Smart Deal, вам по-прежнему понадобятся два отд…"
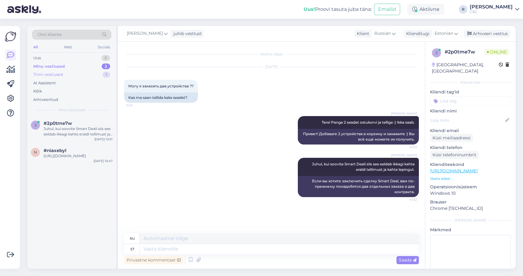
click at [70, 74] on div "Tiimi vestlused 1" at bounding box center [71, 75] width 79 height 8
click at [169, 120] on div "Ross Tere! Pange 2 seadet ostukorvi ja tellige :) Ikka saab. Nähtud ✓ 10:52 При…" at bounding box center [271, 131] width 295 height 42
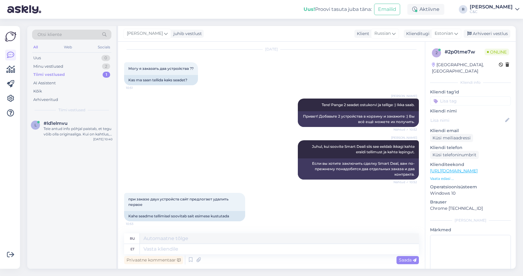
scroll to position [18, 0]
click at [460, 168] on link "https://www.ru.shop.cec.ee/checkout/cart/" at bounding box center [454, 170] width 48 height 5
click at [192, 251] on textarea at bounding box center [279, 249] width 279 height 10
type textarea "Mida t"
type textarea "Что"
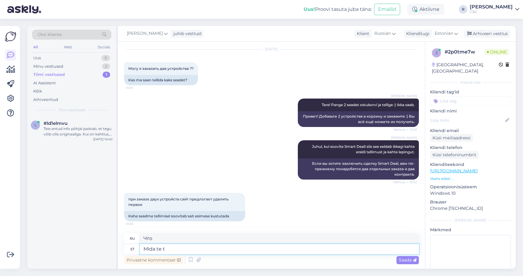
type textarea "Mida te te"
type textarea "Что вы"
type textarea "Mida te tellida taha"
type textarea "Что вы заказываете?"
type textarea "Mida te tellida tahate ja mis"
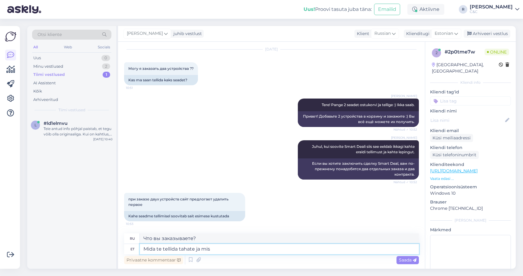
type textarea "Что вы хотите заказать?"
type textarea "Mida te tellida tahate ja mis k"
type textarea "Что вы хотите заказать и"
type textarea "Mida te tellida tahate ja mis am"
type textarea "Что вы хотите заказать и что"
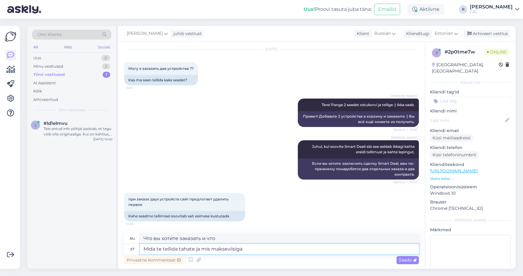
type textarea "Mida te tellida tahate ja mis makseviisiga?"
type textarea "Что вы хотите заказать и каким способом оплаты?"
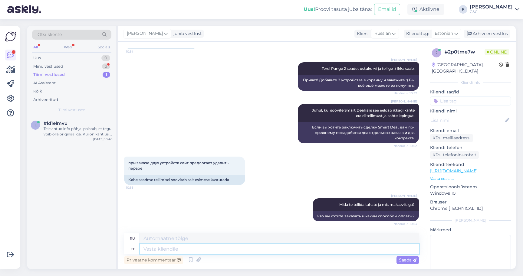
scroll to position [90, 0]
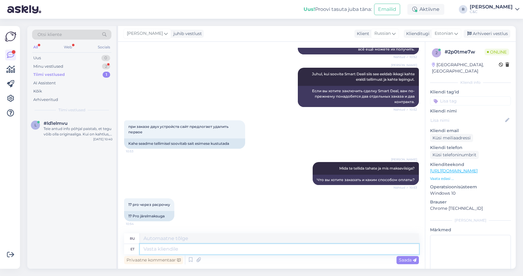
click at [179, 247] on textarea at bounding box center [279, 249] width 279 height 10
type textarea "Smart D"
type textarea "Умный"
type textarea "Smart Deal?"
type textarea "Умная сделка?"
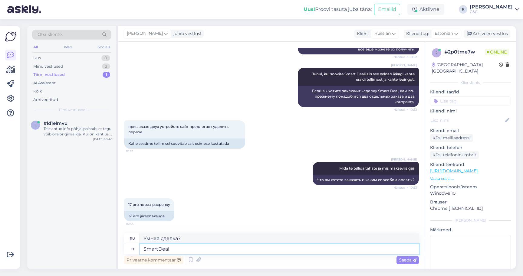
type textarea "SmartDeal?"
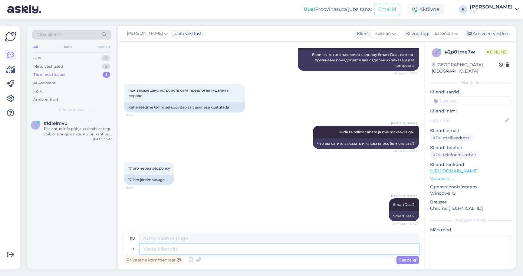
scroll to position [163, 0]
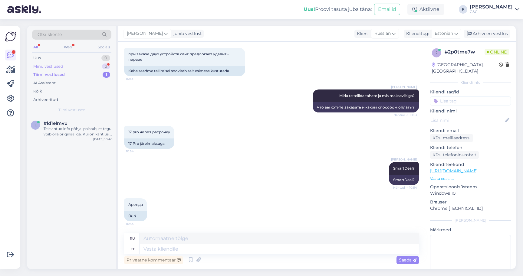
click at [94, 64] on div "Minu vestlused 2" at bounding box center [71, 66] width 79 height 8
click at [76, 148] on div "https://www.shop.cec.ee/apple-12w-usb-power-adapter-mgn03zm-a" at bounding box center [78, 150] width 69 height 5
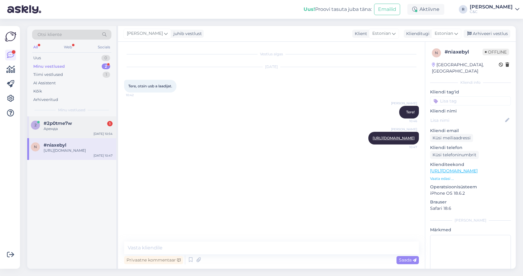
click at [82, 128] on div "Аренда" at bounding box center [78, 128] width 69 height 5
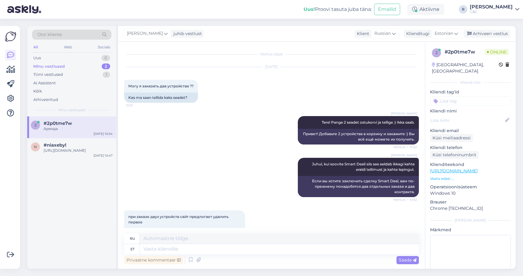
scroll to position [163, 0]
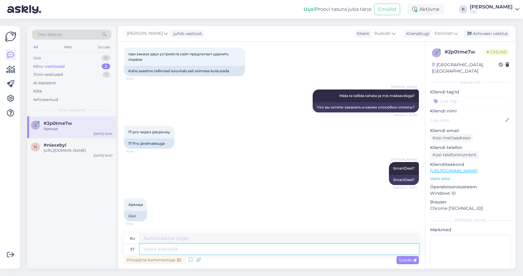
click at [205, 252] on textarea at bounding box center [279, 249] width 279 height 10
click at [181, 251] on textarea at bounding box center [279, 249] width 279 height 10
click at [369, 251] on textarea at bounding box center [279, 249] width 279 height 10
type textarea "SmartDeal lah"
type textarea "SmartDeal"
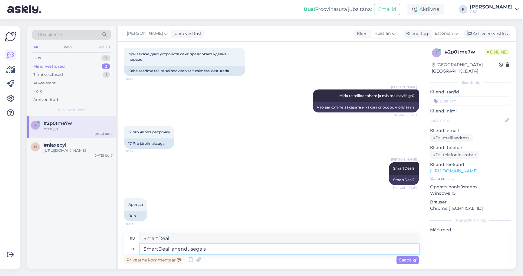
type textarea "SmartDeal lahendusega sa"
type textarea "С решением SmartDeal"
type textarea "SmartDeal lahendusega saate v"
type textarea "С решением SmartDeal вы можете"
type textarea "SmartDeal lahendusega saate vaid ühe"
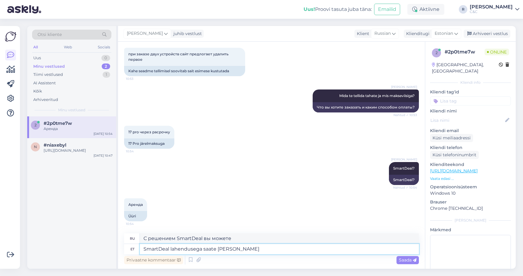
type textarea "С решением SmartDeal вы получаете только"
type textarea "SmartDeal lahendusega saate vaid ühe tel"
type textarea "С решением SmartDeal вы получаете только одно"
type textarea "SmartDeal lahendusega saate vaid ühe telefoni."
type textarea "С решением SmartDeal вы получаете только один телефон."
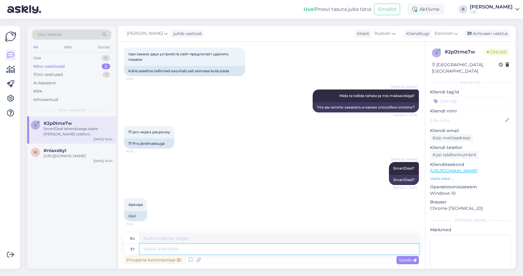
scroll to position [205, 0]
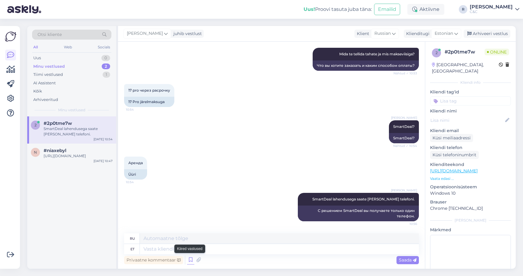
click at [192, 262] on icon at bounding box center [190, 260] width 7 height 9
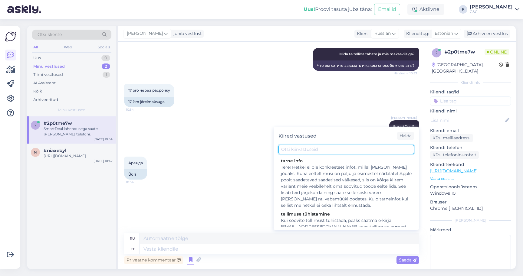
click at [315, 148] on input "text" at bounding box center [346, 149] width 136 height 9
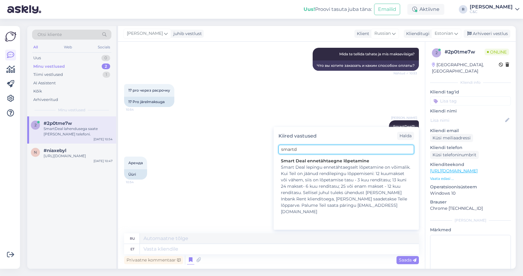
type input "smartde"
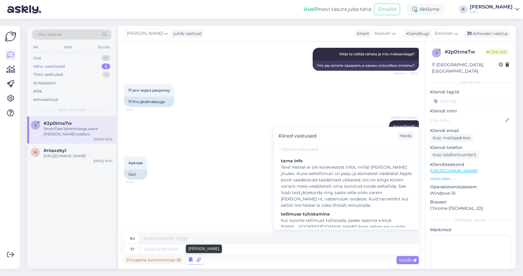
click at [197, 261] on icon at bounding box center [198, 260] width 8 height 9
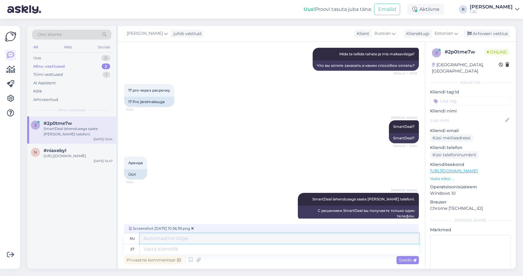
click at [234, 241] on textarea at bounding box center [279, 239] width 279 height 10
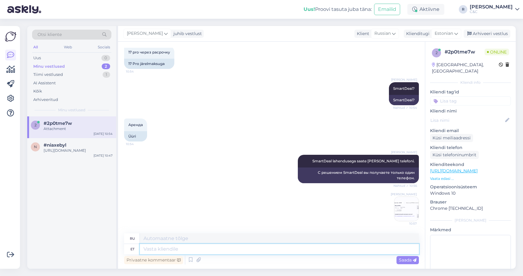
click at [215, 247] on textarea at bounding box center [279, 249] width 279 height 10
type textarea "Kui so"
type textarea "Если"
type textarea "Kui soovite mõ"
type textarea "Если ты хочешь"
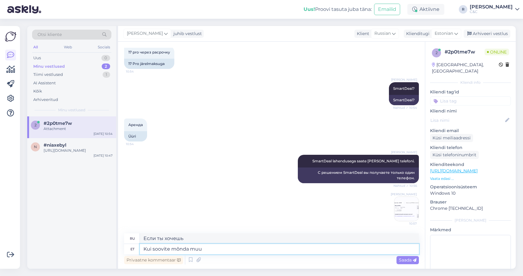
type textarea "Kui soovite mõnda muud"
type textarea "Если вы хотите немного"
type textarea "Kui soovite mõnda muud järe"
type textarea "Если вы хотите что-то еще"
type textarea "Kui soovite mõnda muud järelmaksu"
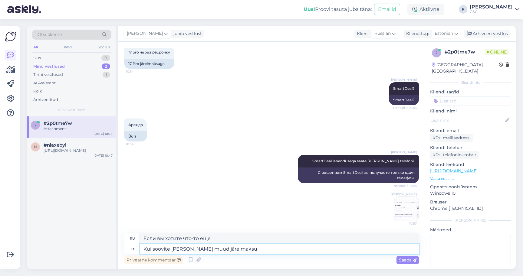
type textarea "Если вам нужен другой план рассрочки"
type textarea "Kui soovite mõnda muud järelmaksu (LHV, I"
type textarea "Если вы хотите еще один платеж в рассрочку (LHV,"
type textarea "Kui soovite mõnda muud järelmaksu (LHV, Inbank jm"
type textarea "Если вы хотите еще один платеж в рассрочку (LHV, Inbank"
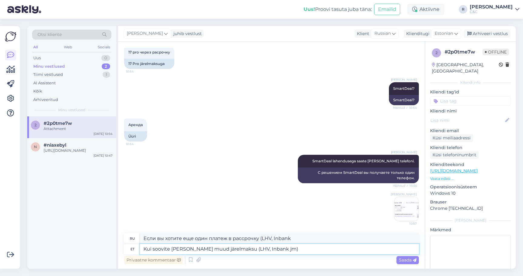
type textarea "Kui soovite mõnda muud järelmaksu (LHV, Inbank jm)"
type textarea "Если вы хотите еще раз рассрочку платежа (LHV, Inbank и т. д.)"
type textarea "Kui soovite mõnda muud järelmaksu (LHV, Inbank jm) siis"
type textarea "Если вы хотите еще один платеж в рассрочку (LHV, Inbank и т.д.), то"
type textarea "Kui soovite mõnda muud järelmaksu (LHV, Inbank jm) siis valige tei"
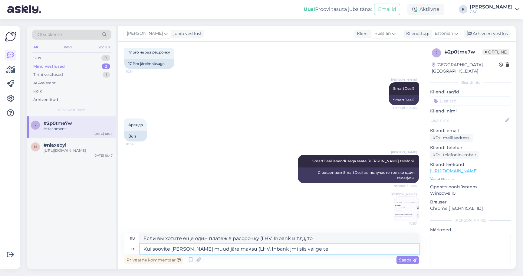
type textarea "Если вы хотите еще один платеж в рассрочку (LHV, Inbank и т.д.), выберите"
type textarea "Kui soovite mõnda muud järelmaksu (LHV, Inbank jm) siis valige teine"
type textarea "Если вы хотите другой платеж в рассрочку (LHV, Inbank и т. д.), выберите другой…"
type textarea "Kui soovite mõnda muud järelmaksu (LHV, Inbank jm) siis valige teine valik:"
type textarea "Если вы хотите еще раз оплатить в рассрочку (LHV, Inbank и т. д.), выберите дру…"
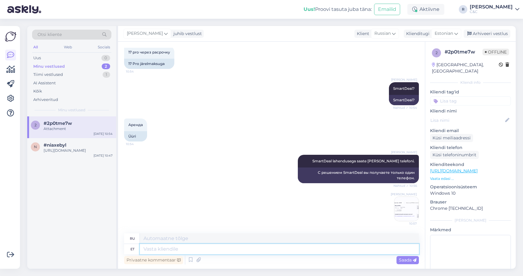
scroll to position [290, 0]
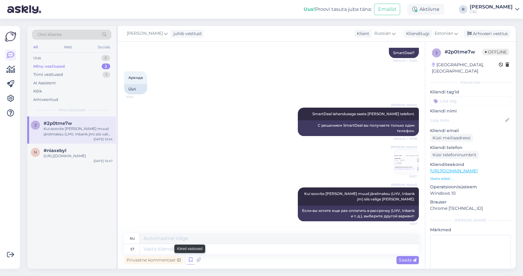
click at [192, 260] on icon at bounding box center [190, 260] width 7 height 9
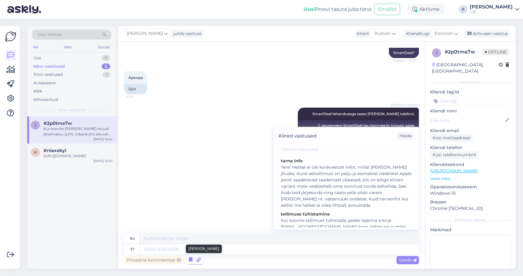
click at [199, 260] on icon at bounding box center [198, 260] width 8 height 9
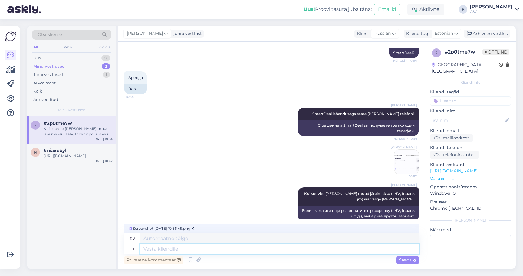
click at [227, 253] on textarea at bounding box center [279, 249] width 279 height 10
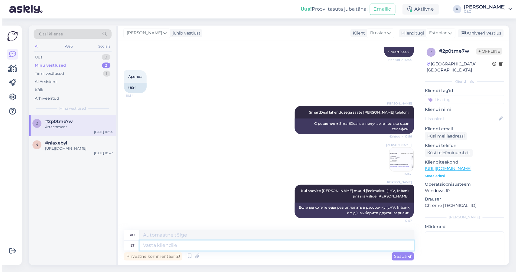
scroll to position [328, 0]
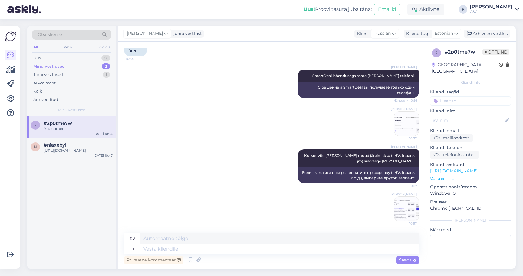
click at [403, 123] on img at bounding box center [406, 124] width 24 height 24
click at [400, 212] on img at bounding box center [406, 209] width 24 height 24
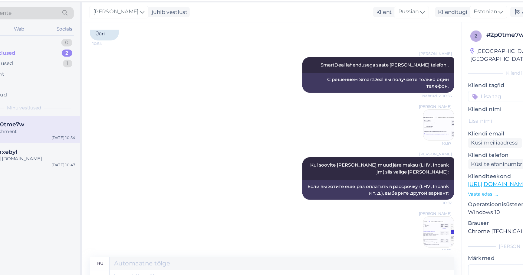
scroll to position [9, 0]
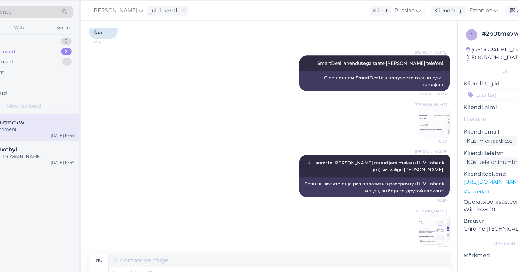
click at [206, 143] on div "Ross Kui soovite mõnda muud järelmaksu (LHV, Inbank jm) siis valige teine valik…" at bounding box center [269, 166] width 290 height 47
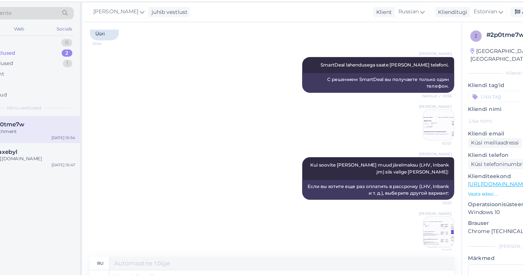
scroll to position [5, 0]
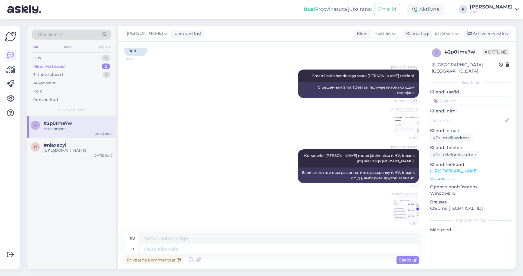
click at [243, 145] on div "Ross Kui soovite mõnda muud järelmaksu (LHV, Inbank jm) siis valige teine valik…" at bounding box center [271, 166] width 295 height 47
click at [500, 30] on div "Arhiveeri vestlus" at bounding box center [487, 34] width 47 height 8
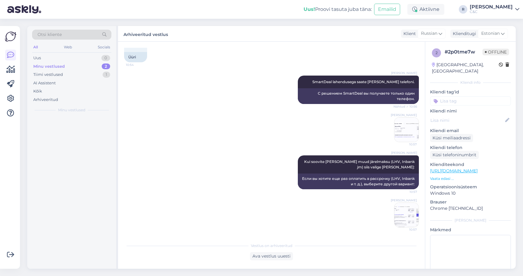
scroll to position [322, 0]
click at [99, 73] on div "Tiimi vestlused 1" at bounding box center [71, 75] width 79 height 8
click at [75, 128] on div "Teie antud info põhjal paistab, et tegu võib olla originaaliga. Kui on kahtlus,…" at bounding box center [78, 131] width 69 height 11
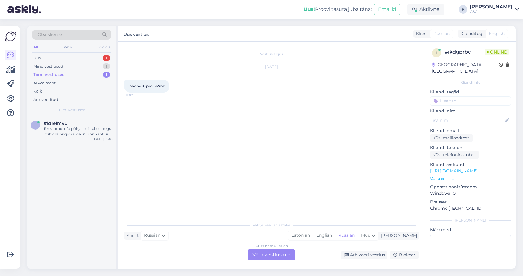
click at [266, 250] on div "Russian to Russian Võta vestlus üle" at bounding box center [272, 255] width 48 height 11
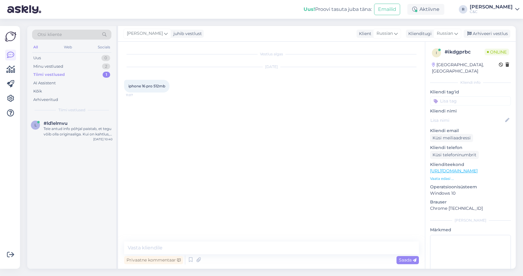
click at [478, 168] on link "https://cec.ee/kauplused?gad_source=1&gad_campaignid=20149597587&gbraid=0AAAAAD…" at bounding box center [454, 170] width 48 height 5
click at [214, 242] on textarea at bounding box center [271, 248] width 295 height 13
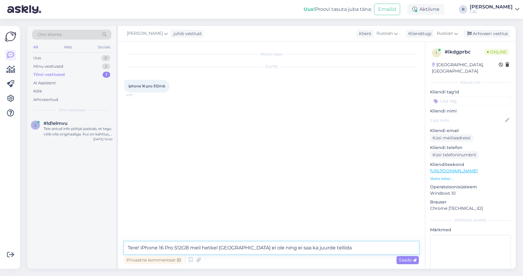
type textarea "Tere! iPhone 16 Pro 512GB meil hetkel laos ei ole ning ei saa ka juurde tellida."
